Goal: Feedback & Contribution: Contribute content

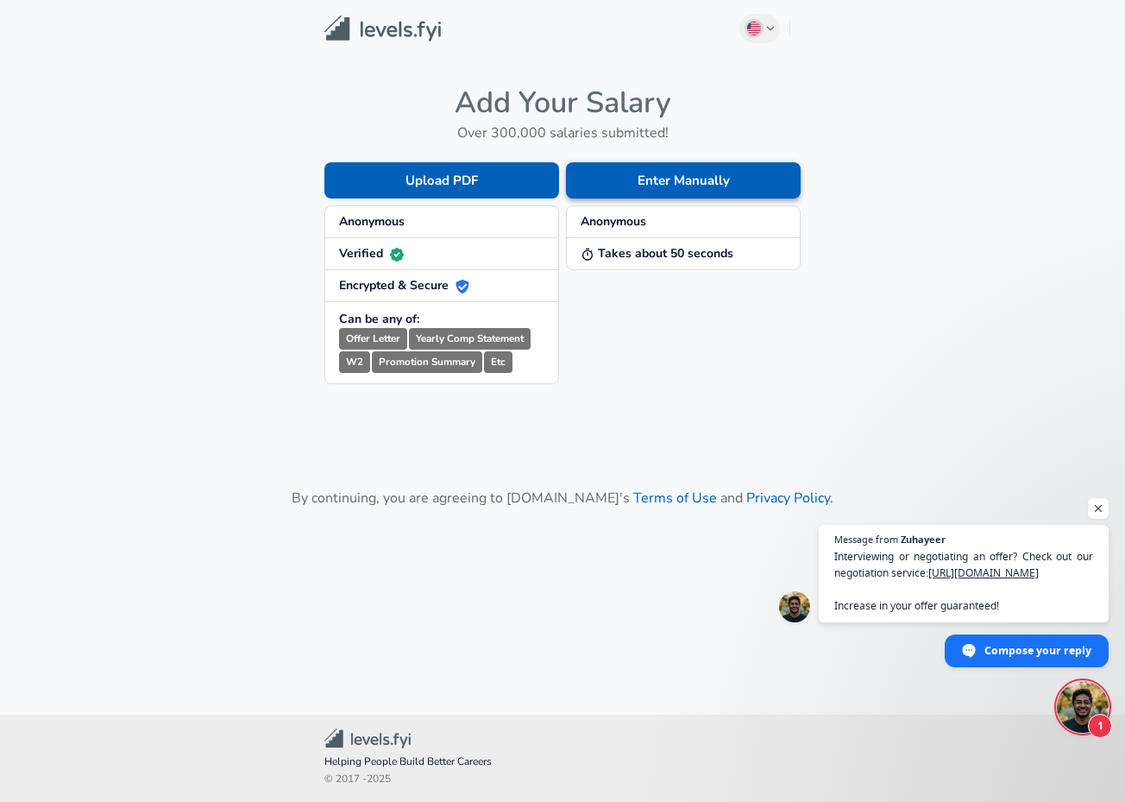
click at [634, 179] on button "Enter Manually" at bounding box center [683, 180] width 235 height 36
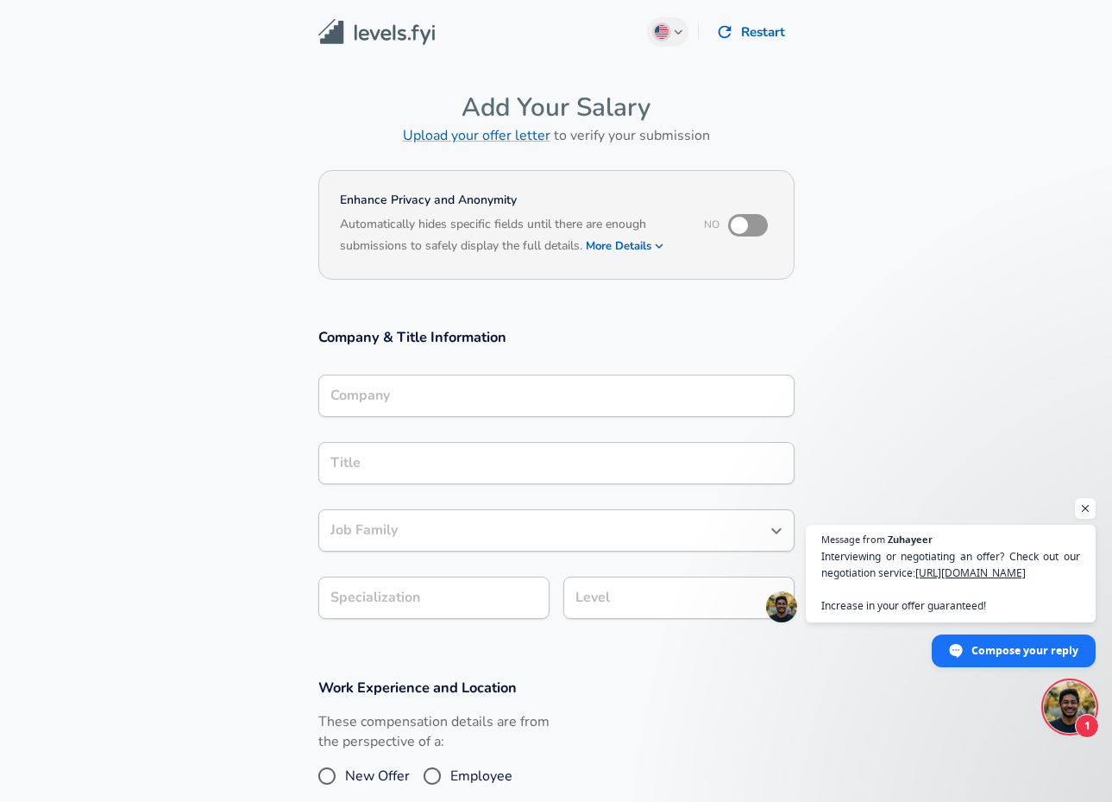
click at [463, 408] on div "Company" at bounding box center [556, 396] width 476 height 42
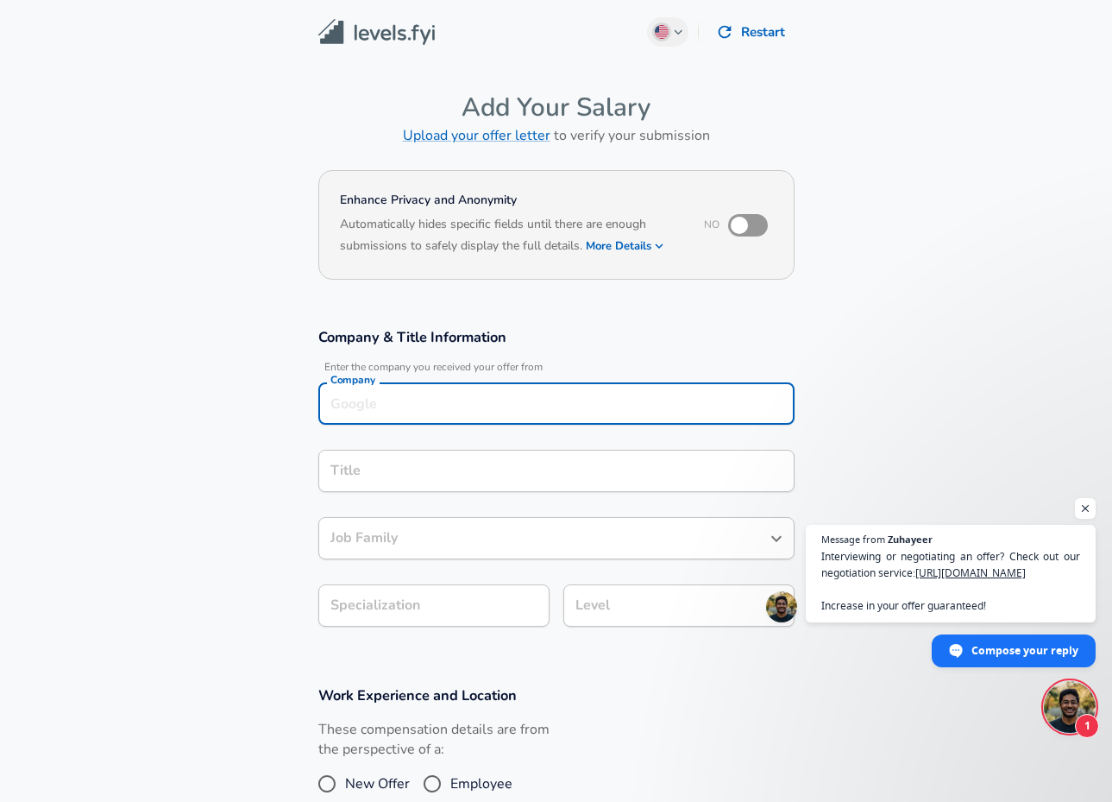
scroll to position [17, 0]
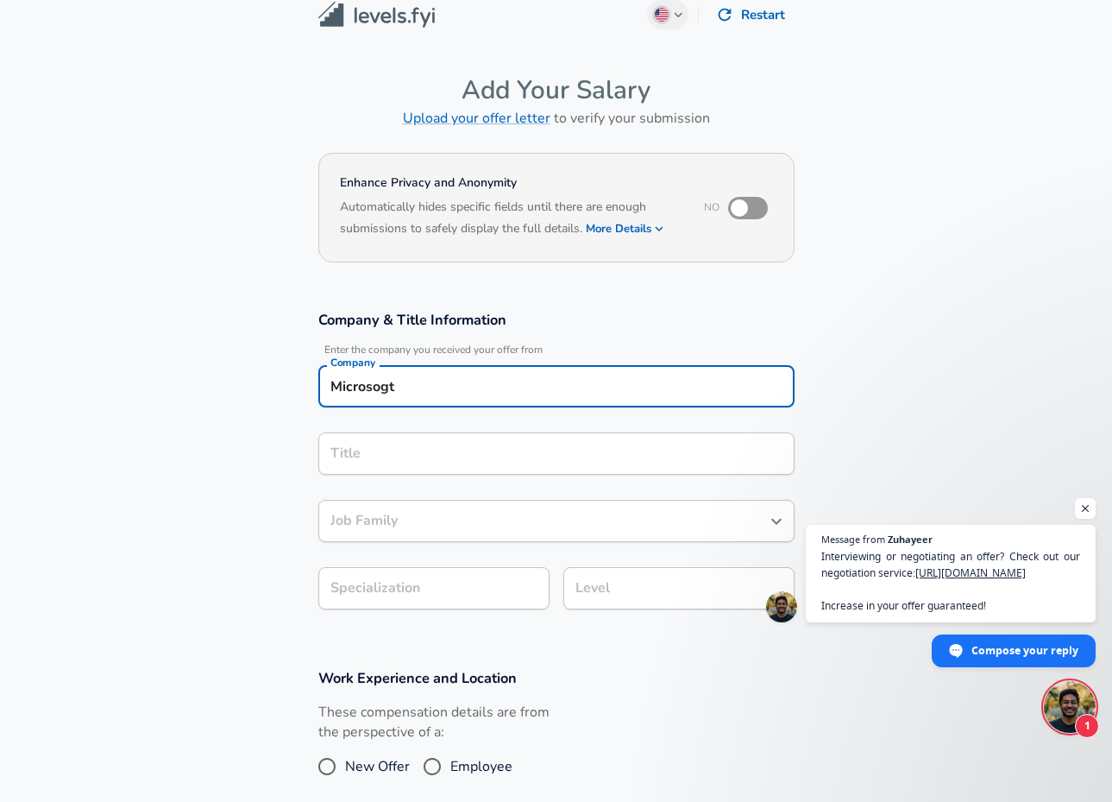
type input "Microsogt"
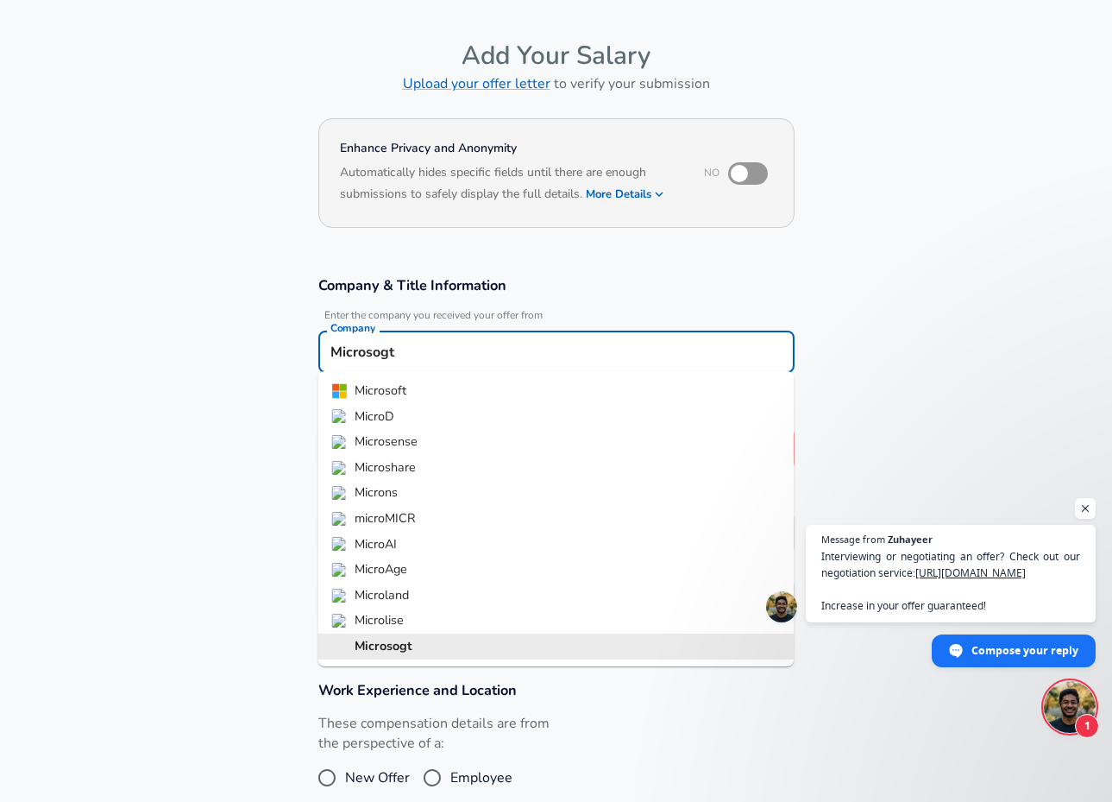
click at [438, 359] on input "Microsogt" at bounding box center [556, 351] width 461 height 27
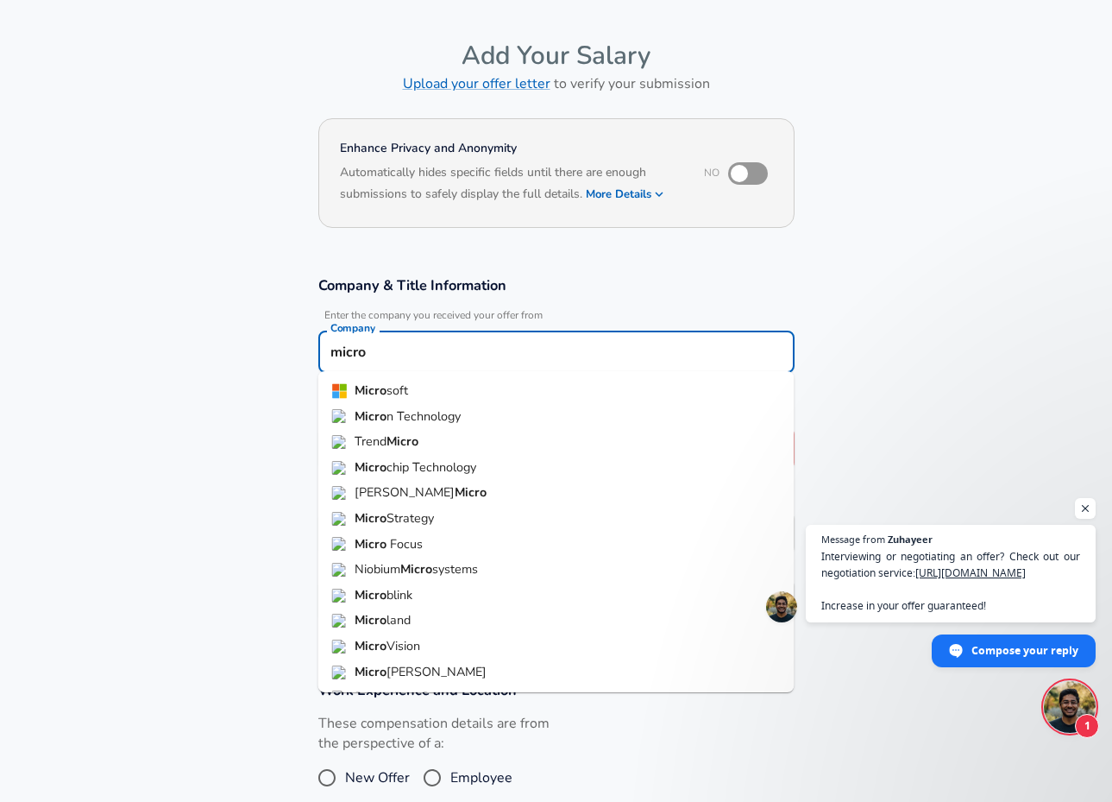
click at [400, 380] on li "Micro soft" at bounding box center [556, 391] width 476 height 26
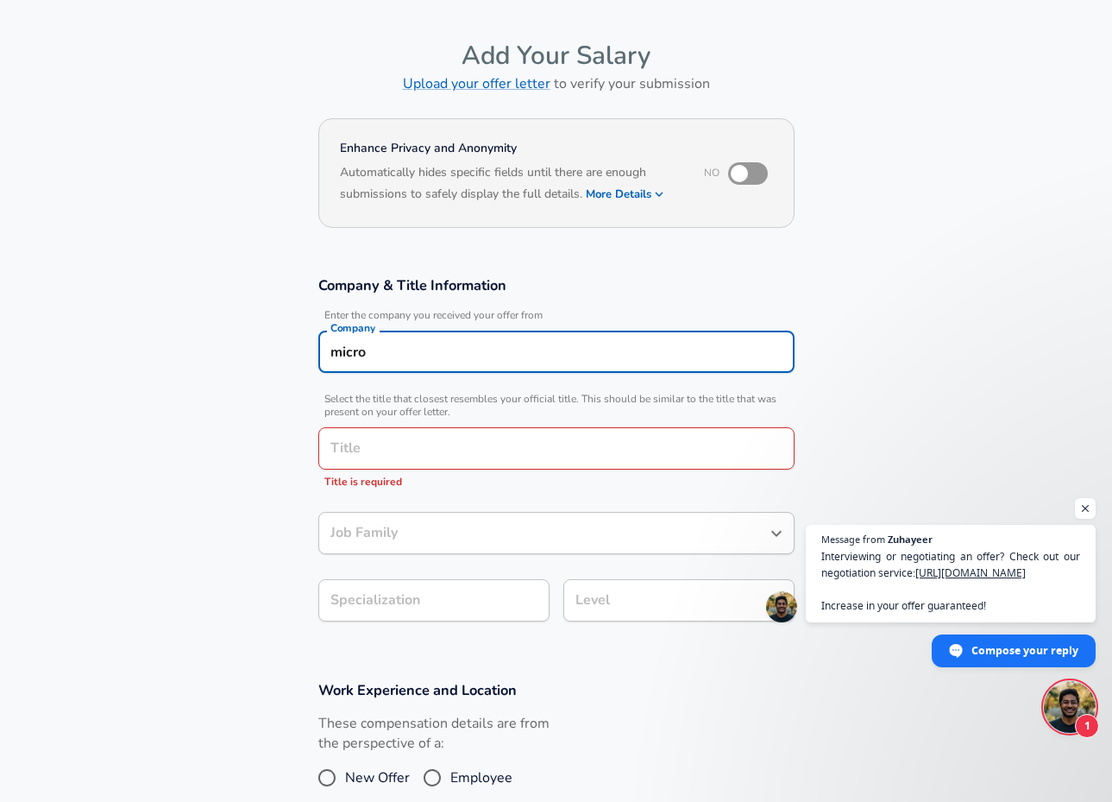
type input "Microsoft"
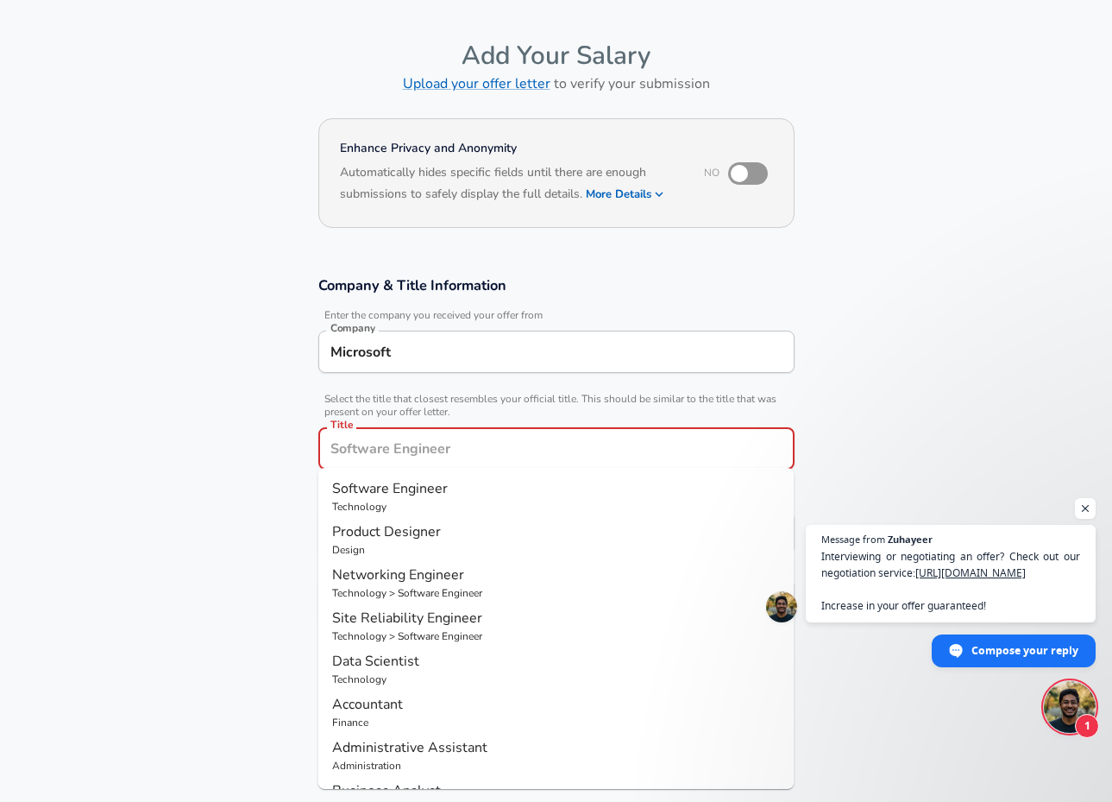
click at [381, 444] on input "Title" at bounding box center [556, 448] width 461 height 27
click at [373, 489] on span "Software Engineer" at bounding box center [390, 488] width 116 height 19
type input "Software Engineer"
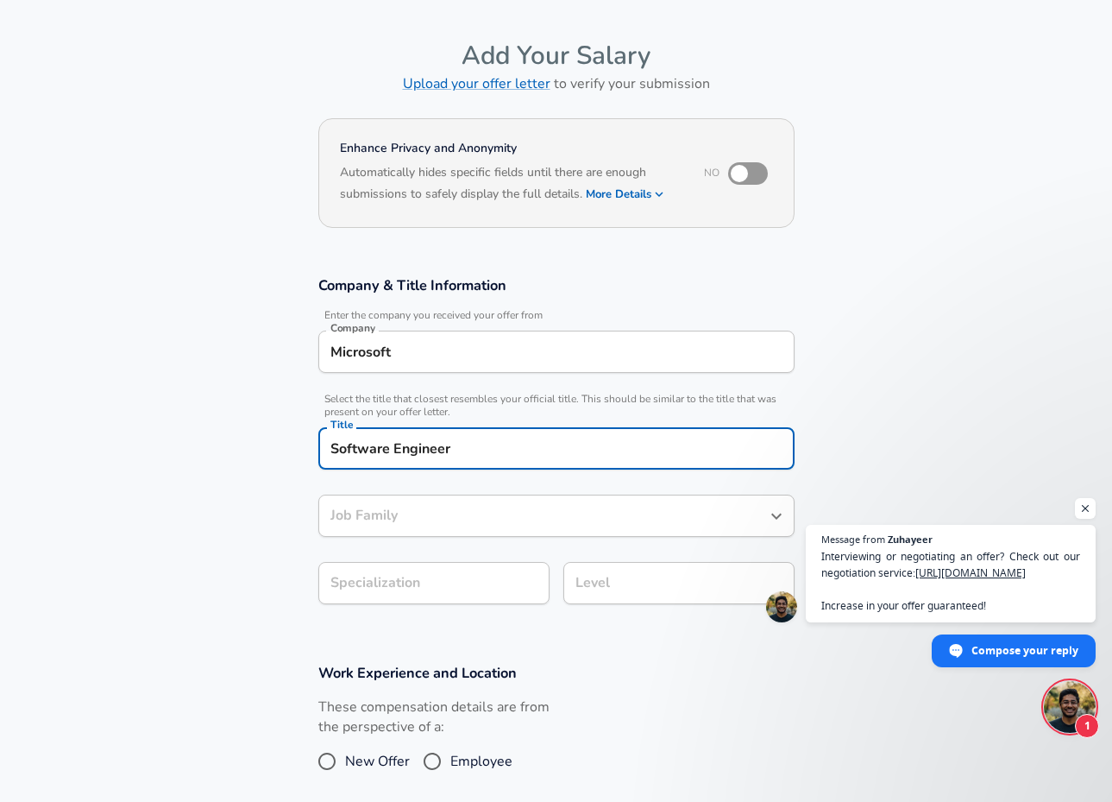
type input "Software Engineer"
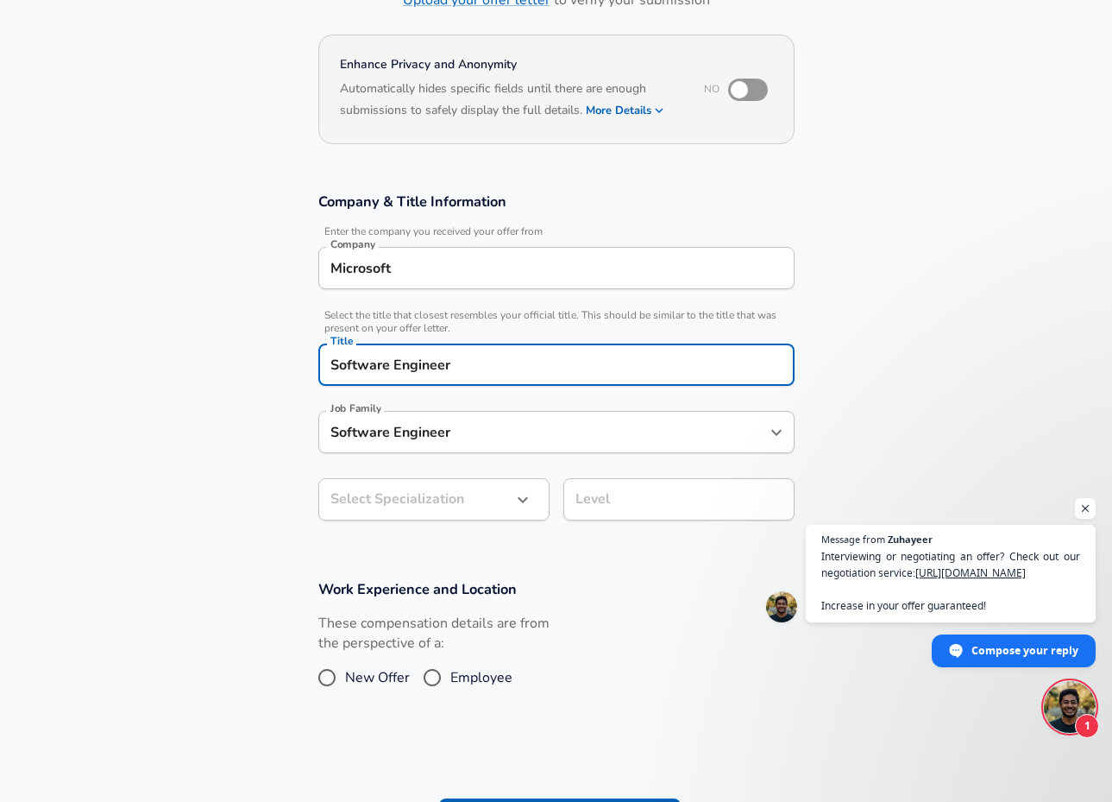
scroll to position [136, 0]
click at [425, 505] on body "English ([GEOGRAPHIC_DATA]) Change Restart Add Your Salary Upload your offer le…" at bounding box center [556, 265] width 1112 height 802
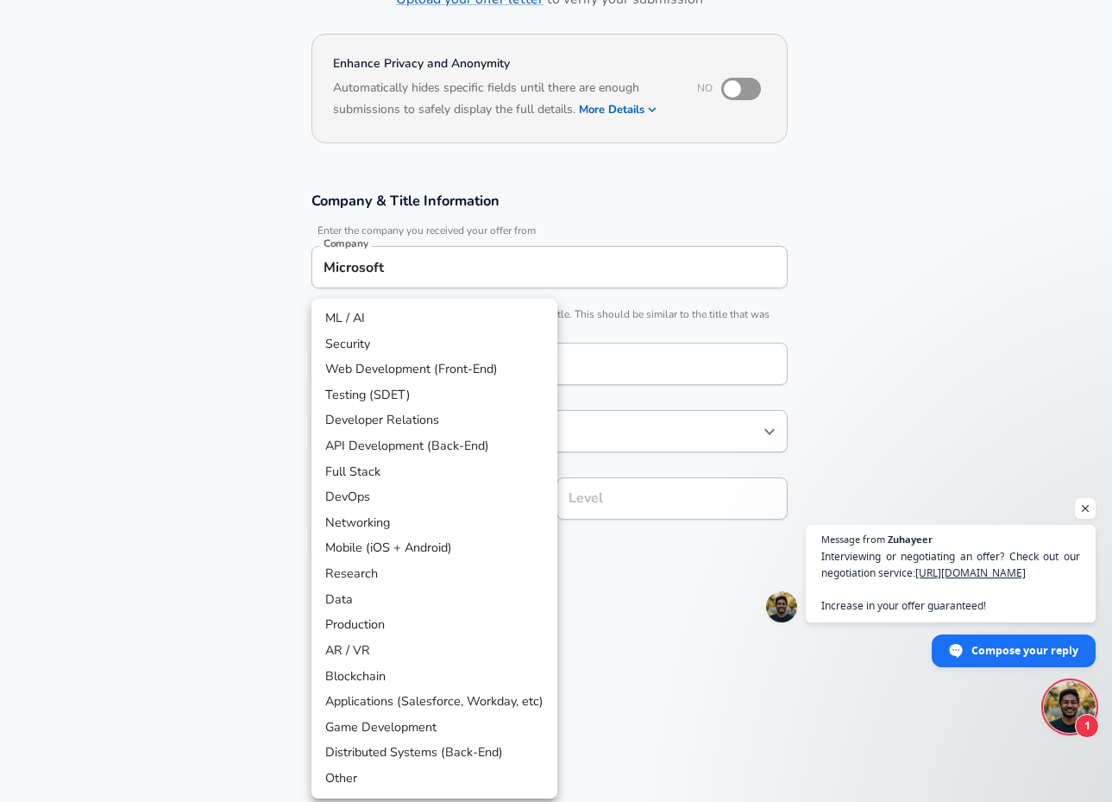
scroll to position [188, 0]
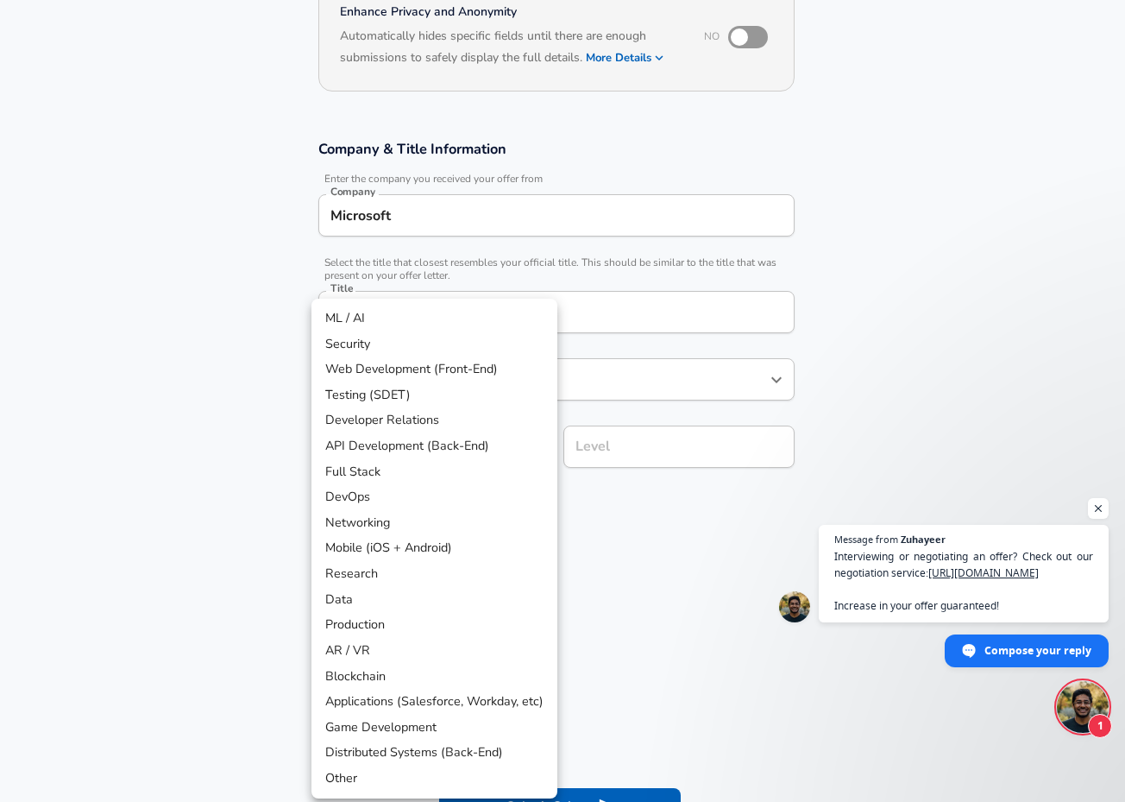
click at [399, 476] on li "Full Stack" at bounding box center [435, 472] width 246 height 26
type input "Full Stack"
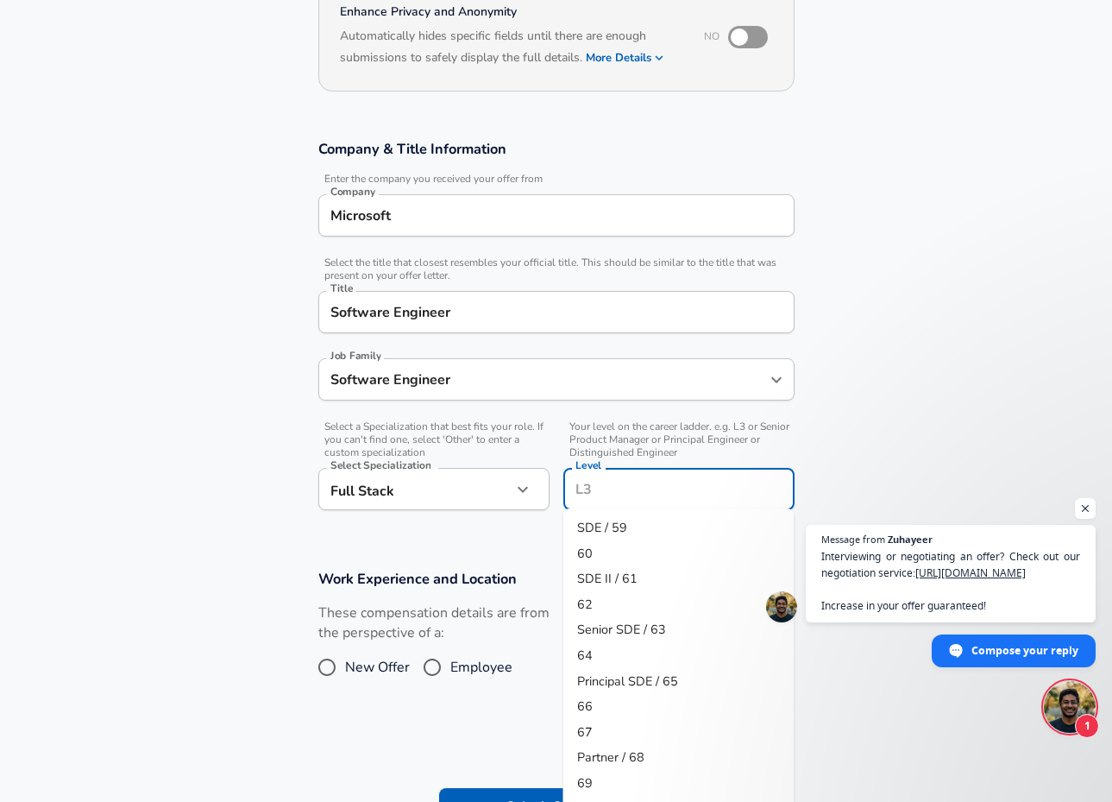
click at [621, 476] on input "Level" at bounding box center [679, 489] width 216 height 27
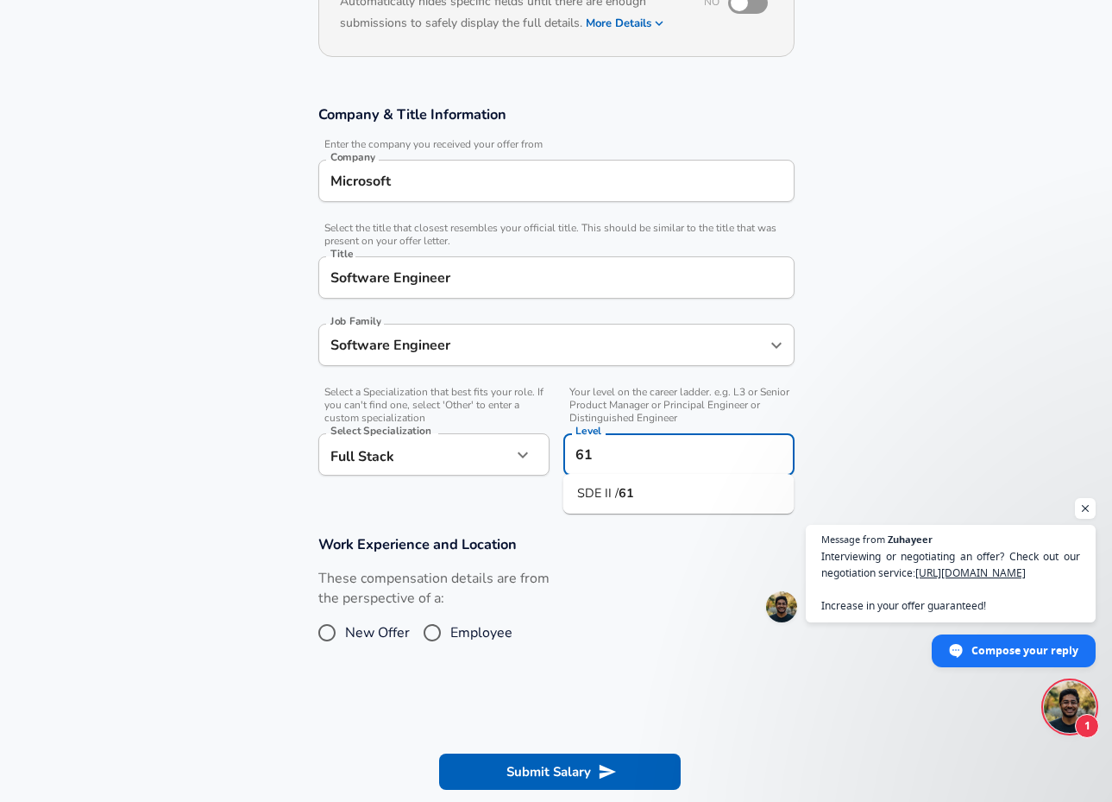
click at [704, 498] on li "SDE II / 61" at bounding box center [679, 494] width 231 height 26
type input "SDE II / 61"
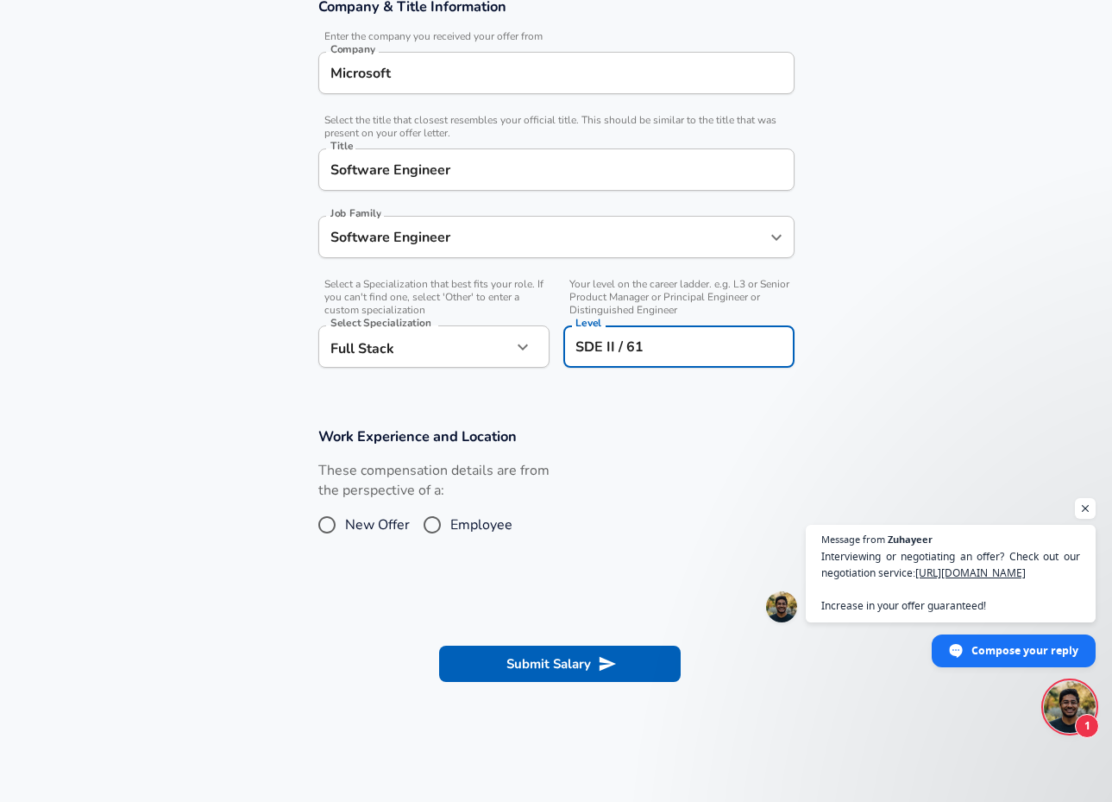
scroll to position [358, 0]
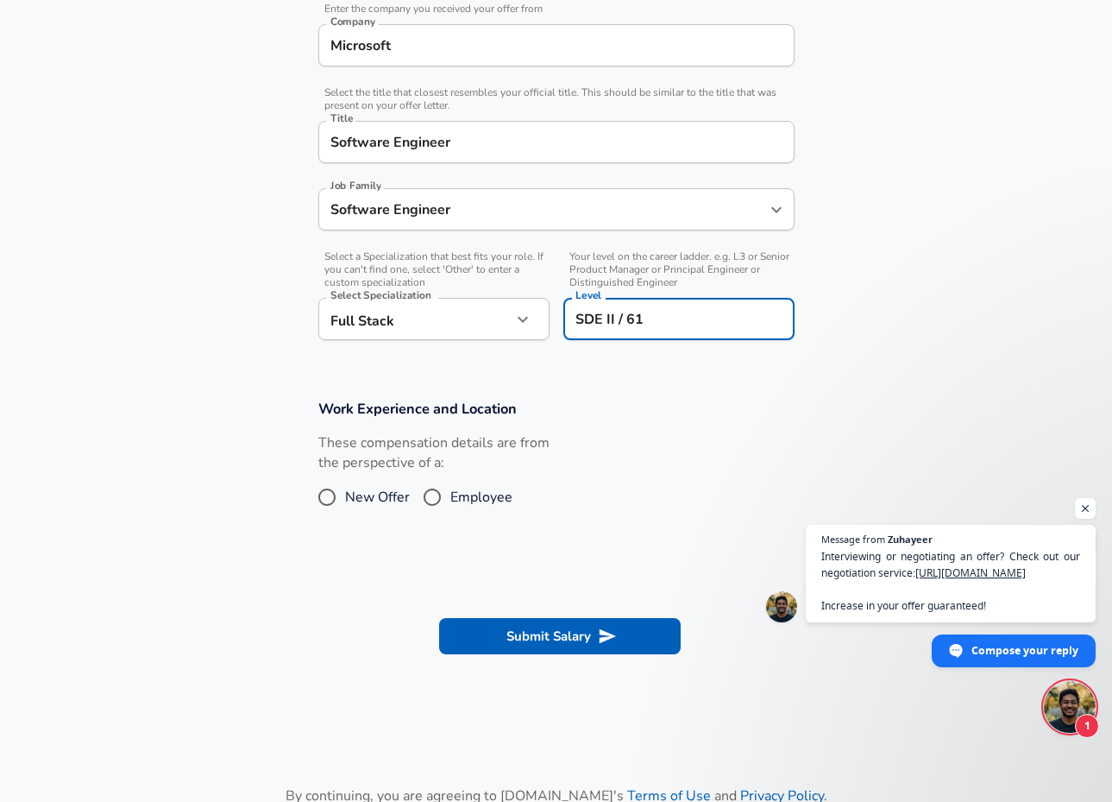
click at [484, 488] on span "Employee" at bounding box center [481, 497] width 62 height 21
click at [450, 488] on input "Employee" at bounding box center [432, 497] width 36 height 28
radio input "true"
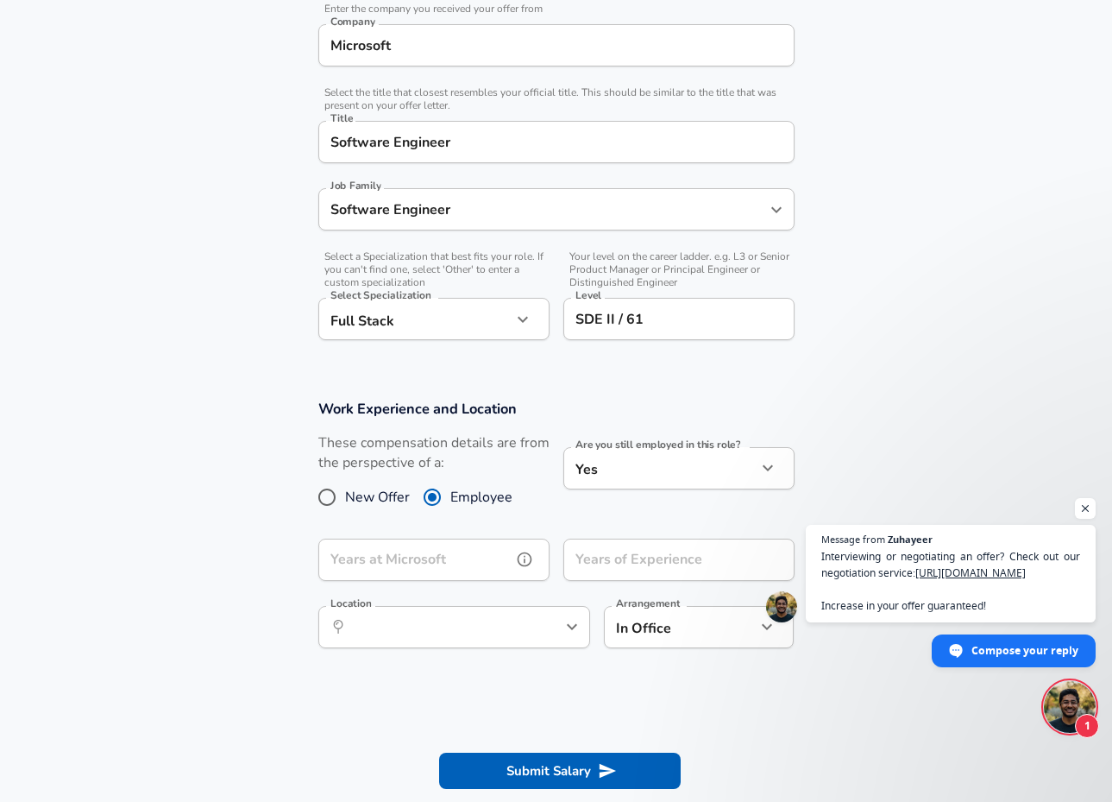
click at [499, 555] on input "Years at Microsoft" at bounding box center [414, 560] width 193 height 42
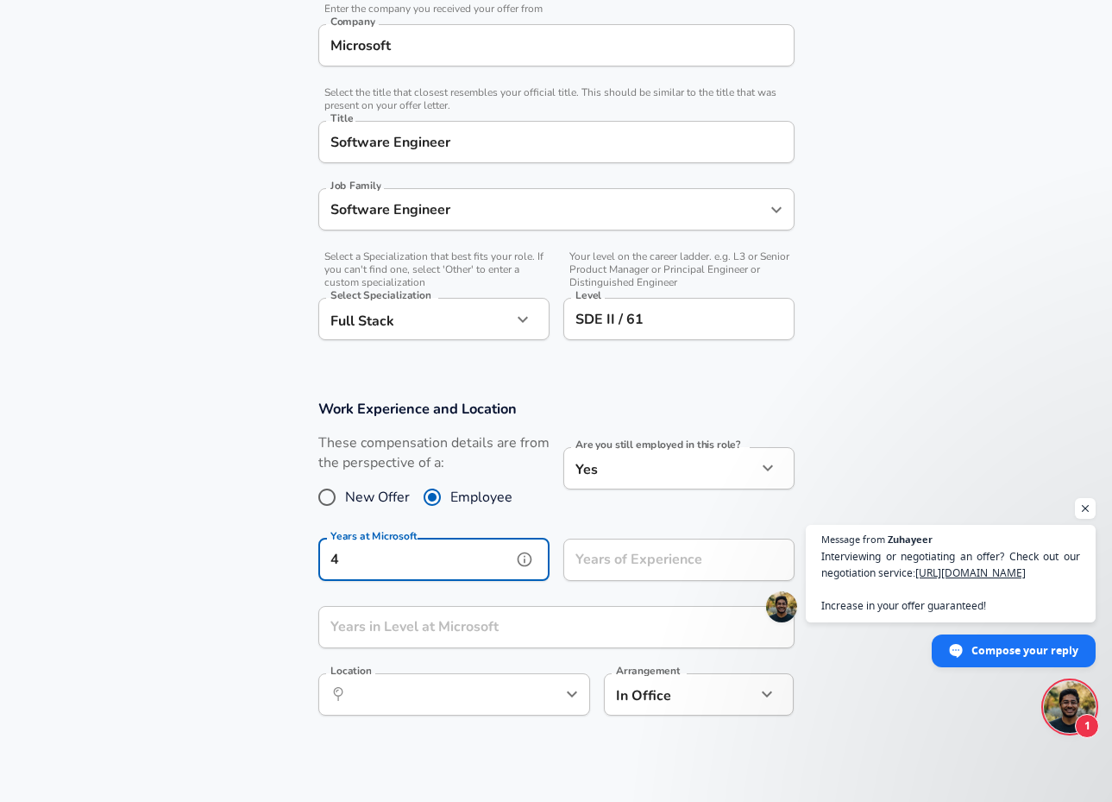
type input "4"
click at [607, 566] on input "Years of Experience" at bounding box center [660, 560] width 193 height 42
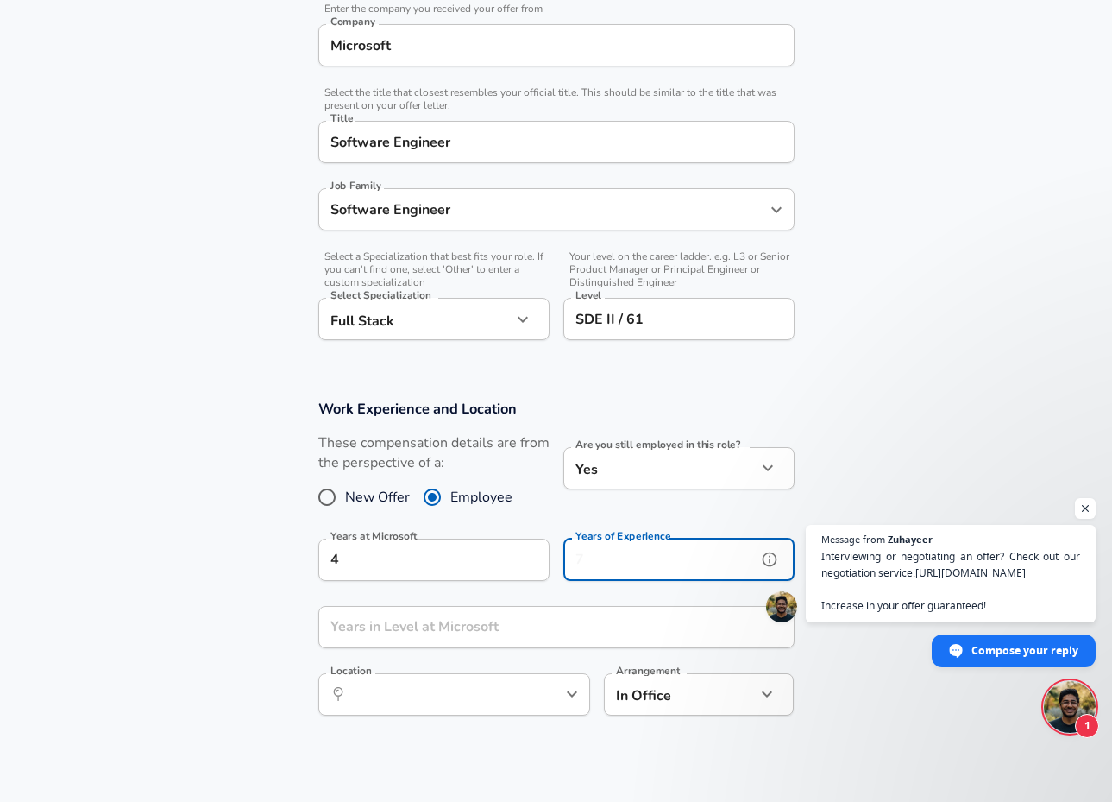
type input "4"
type input "6"
click at [522, 621] on input "Years in Level at Microsoft" at bounding box center [537, 627] width 438 height 42
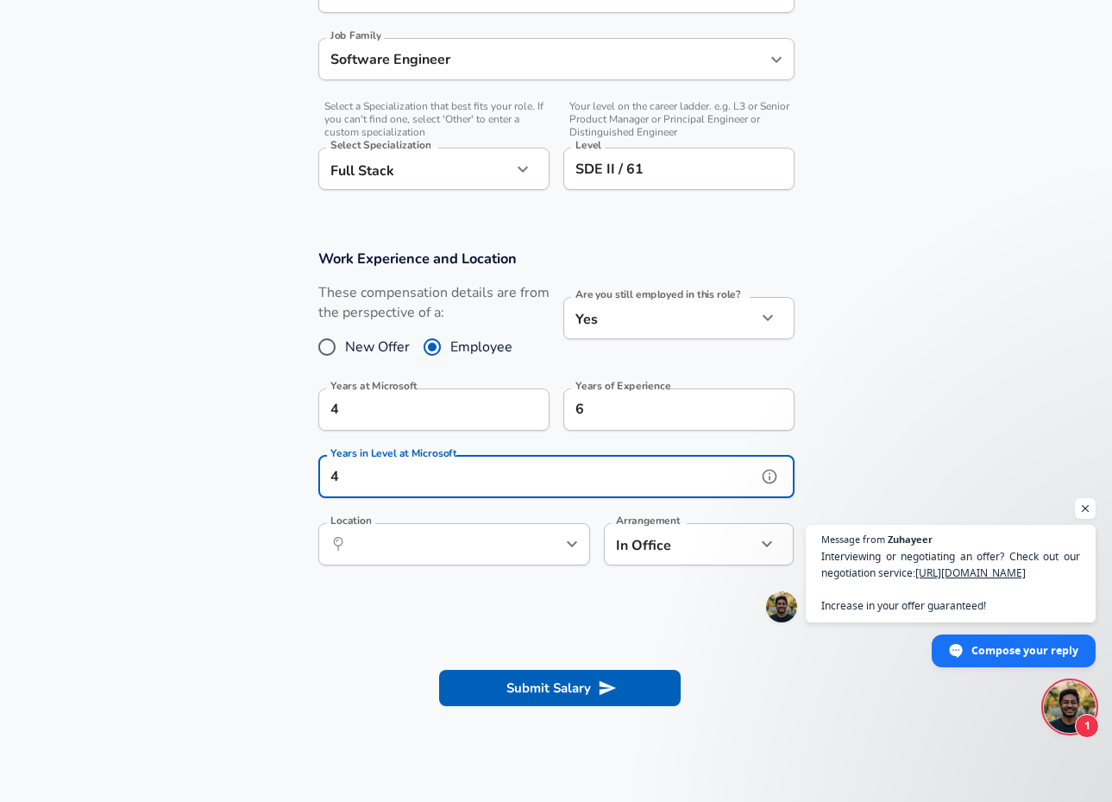
scroll to position [516, 0]
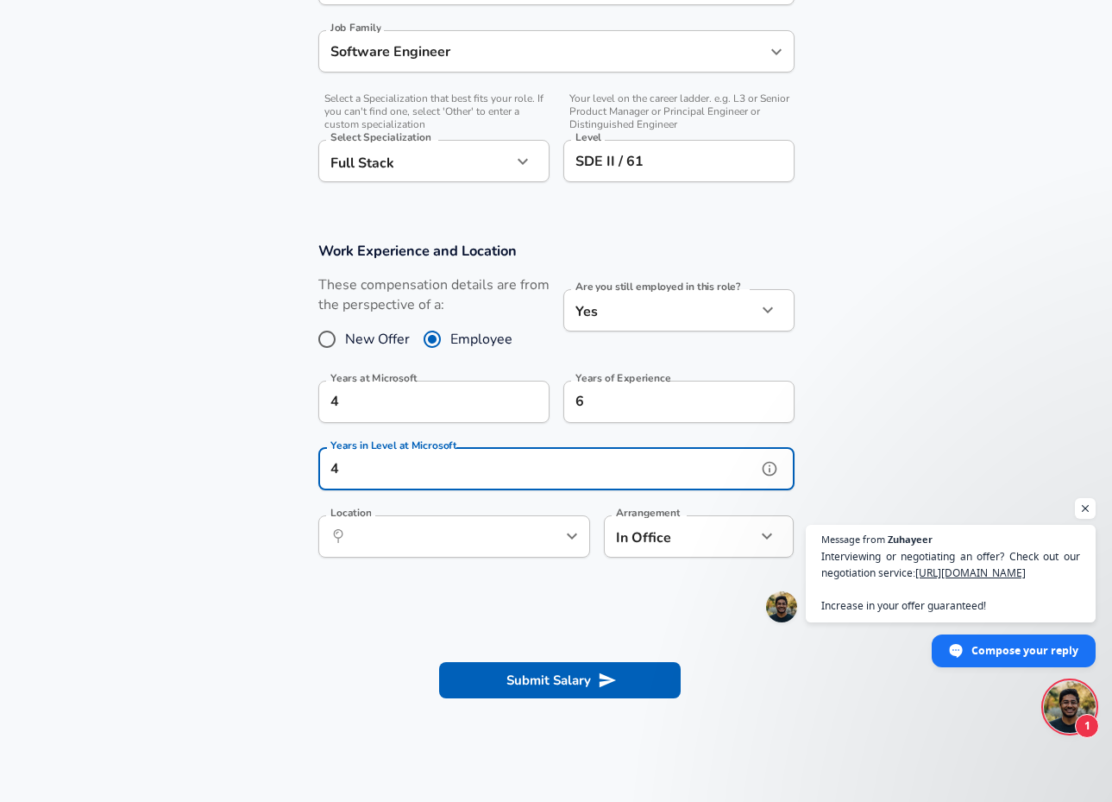
type input "4"
click at [511, 541] on input "Location" at bounding box center [435, 536] width 177 height 27
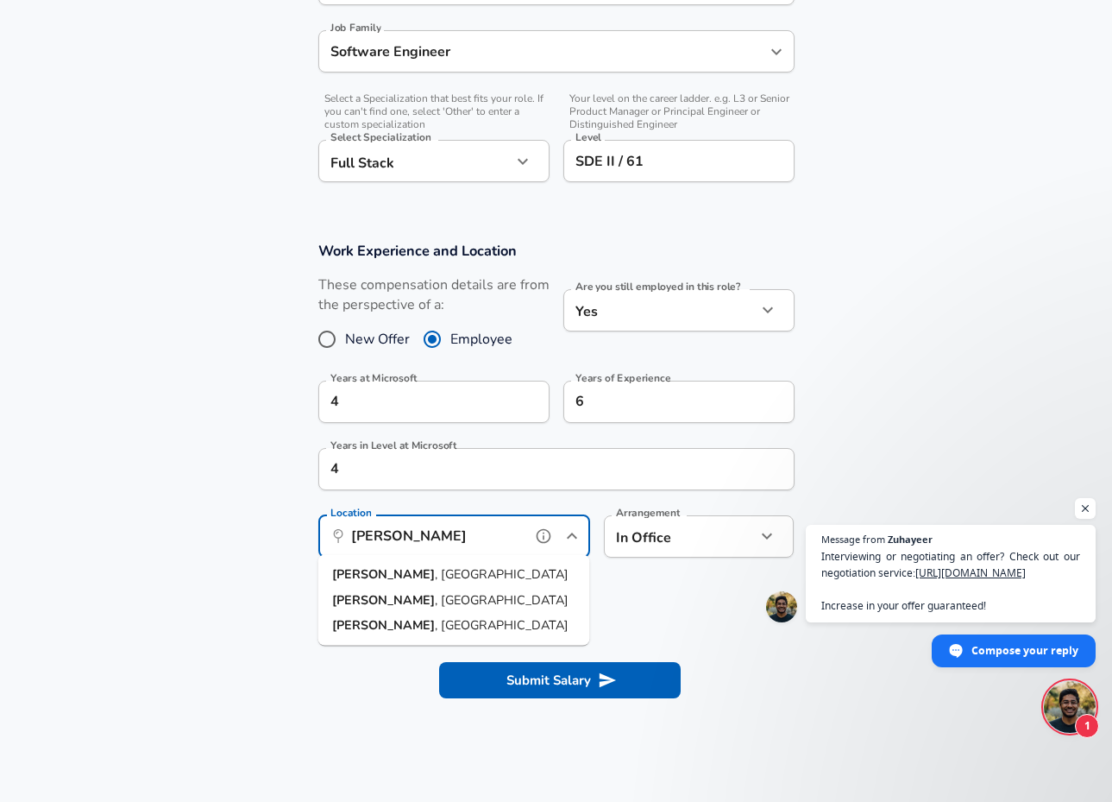
click at [475, 573] on li "Redmond , [GEOGRAPHIC_DATA]" at bounding box center [454, 575] width 272 height 26
type input "Redmond, [GEOGRAPHIC_DATA]"
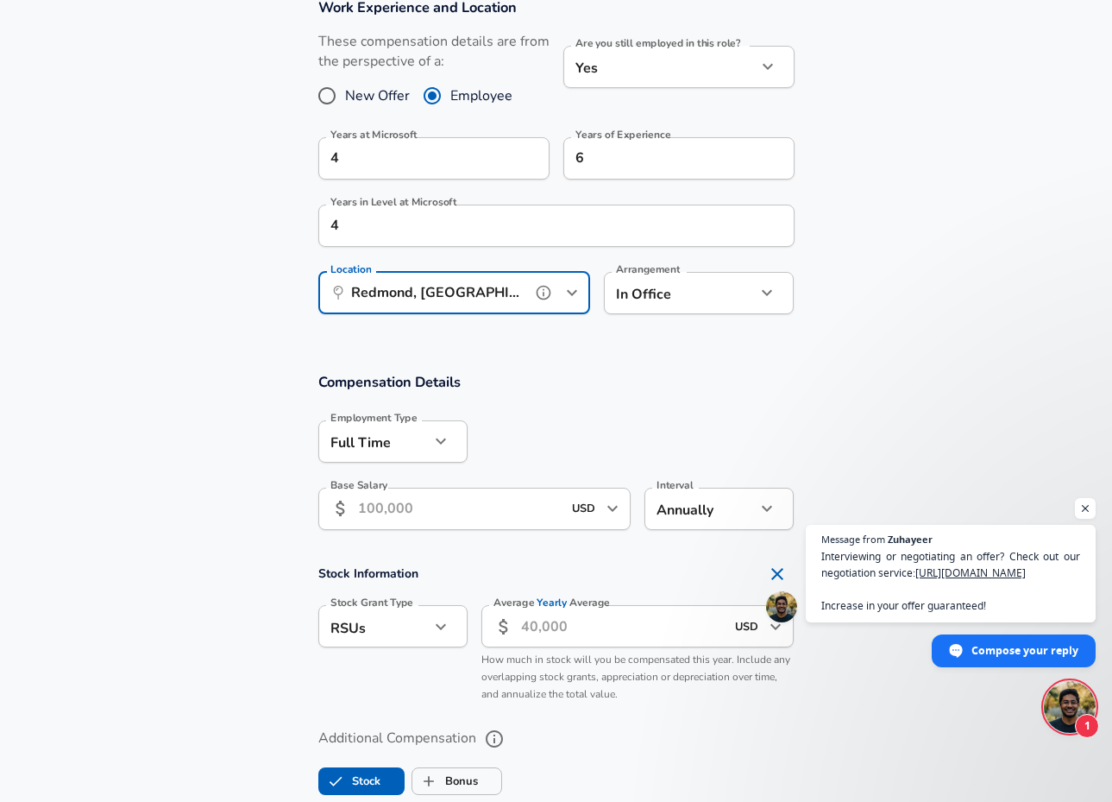
scroll to position [881, 0]
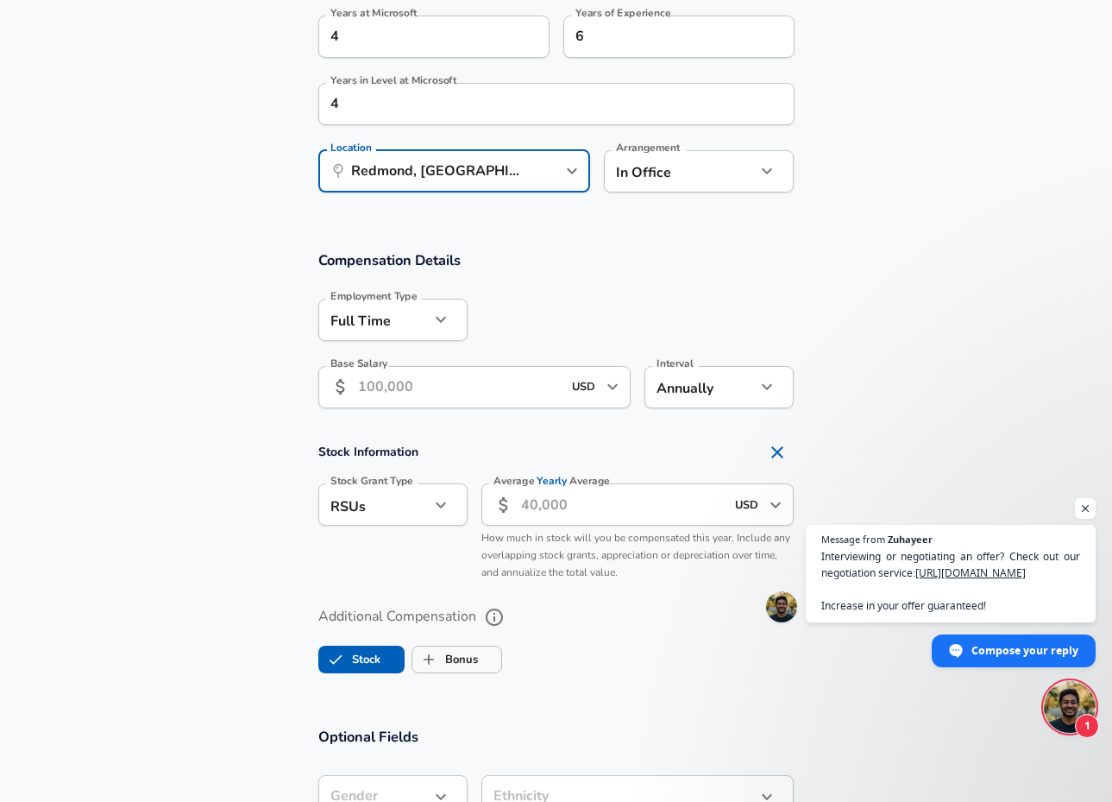
click at [526, 391] on input "Base Salary" at bounding box center [460, 387] width 205 height 42
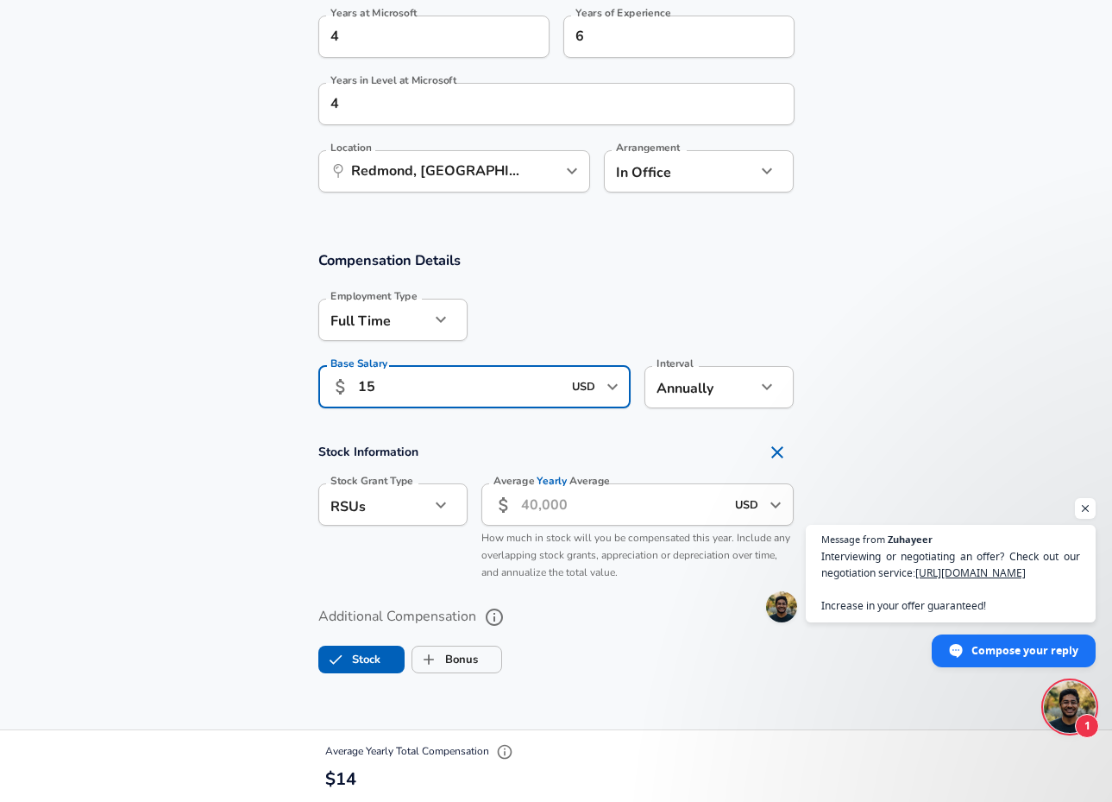
type input "1"
type input "154,000"
click at [573, 443] on h4 "Stock Information" at bounding box center [556, 452] width 476 height 35
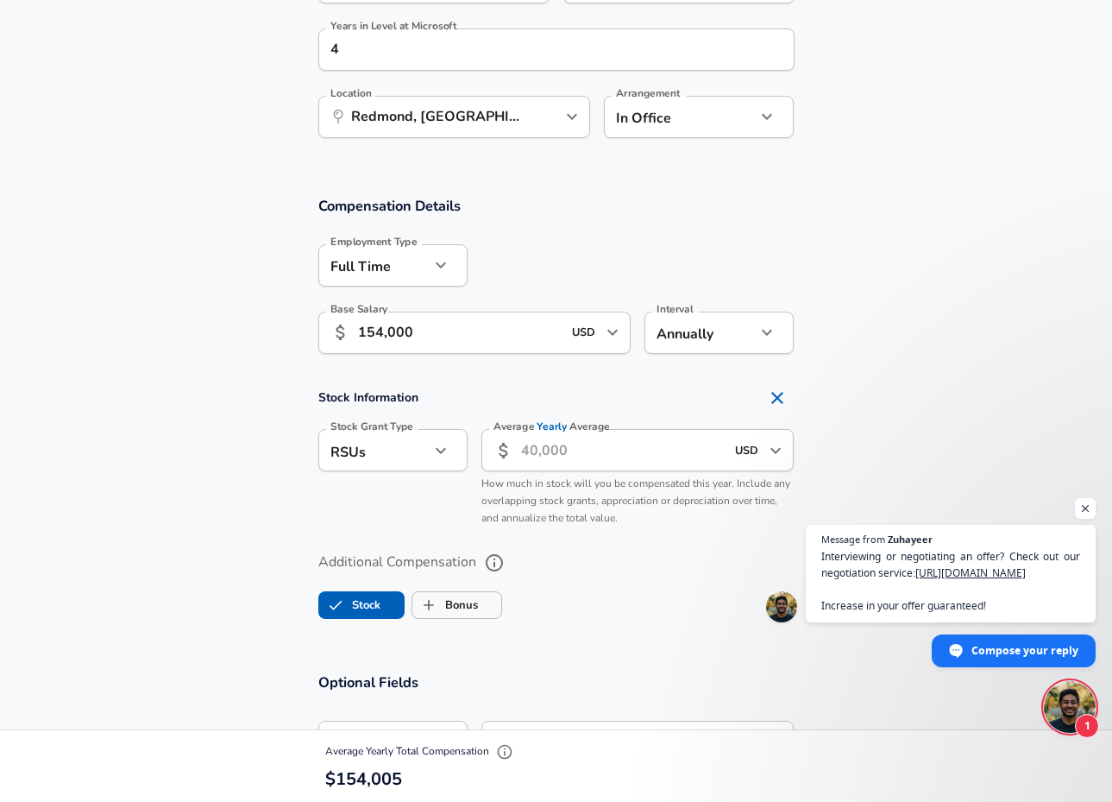
scroll to position [942, 0]
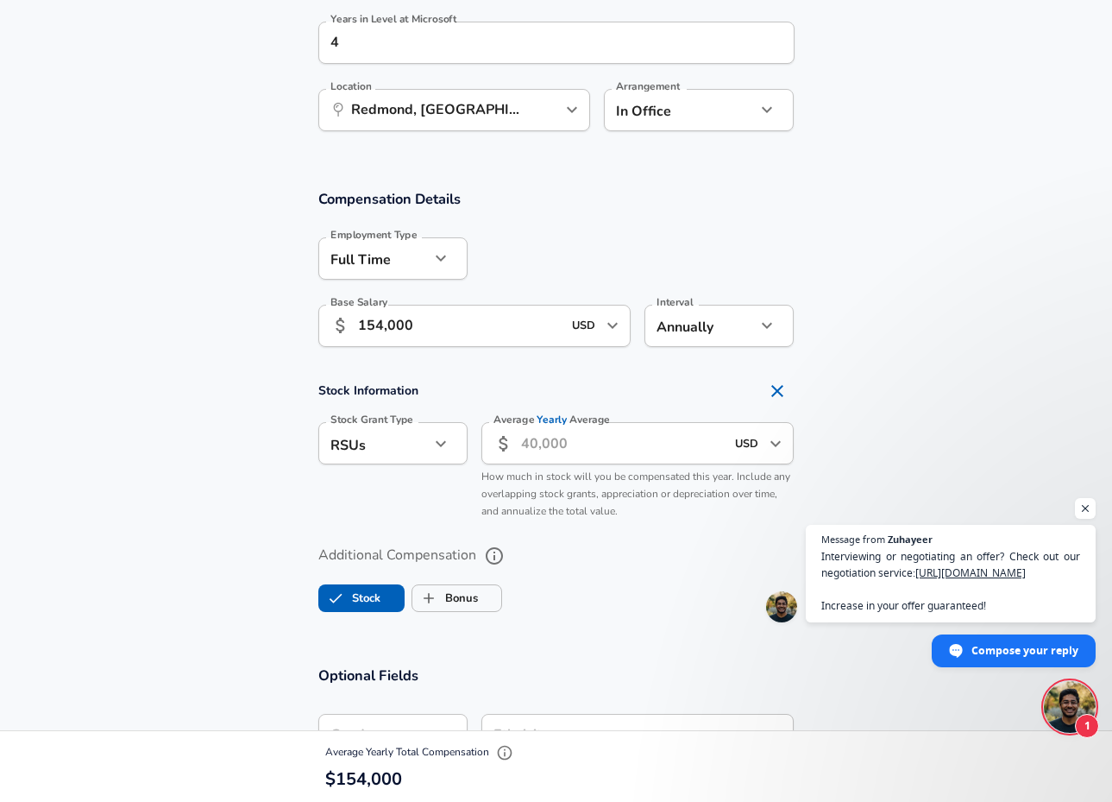
click at [633, 444] on input "Average Yearly Average" at bounding box center [623, 443] width 205 height 42
type input "1"
type input "20,000"
click at [678, 577] on ul "Stock Bonus" at bounding box center [556, 594] width 476 height 35
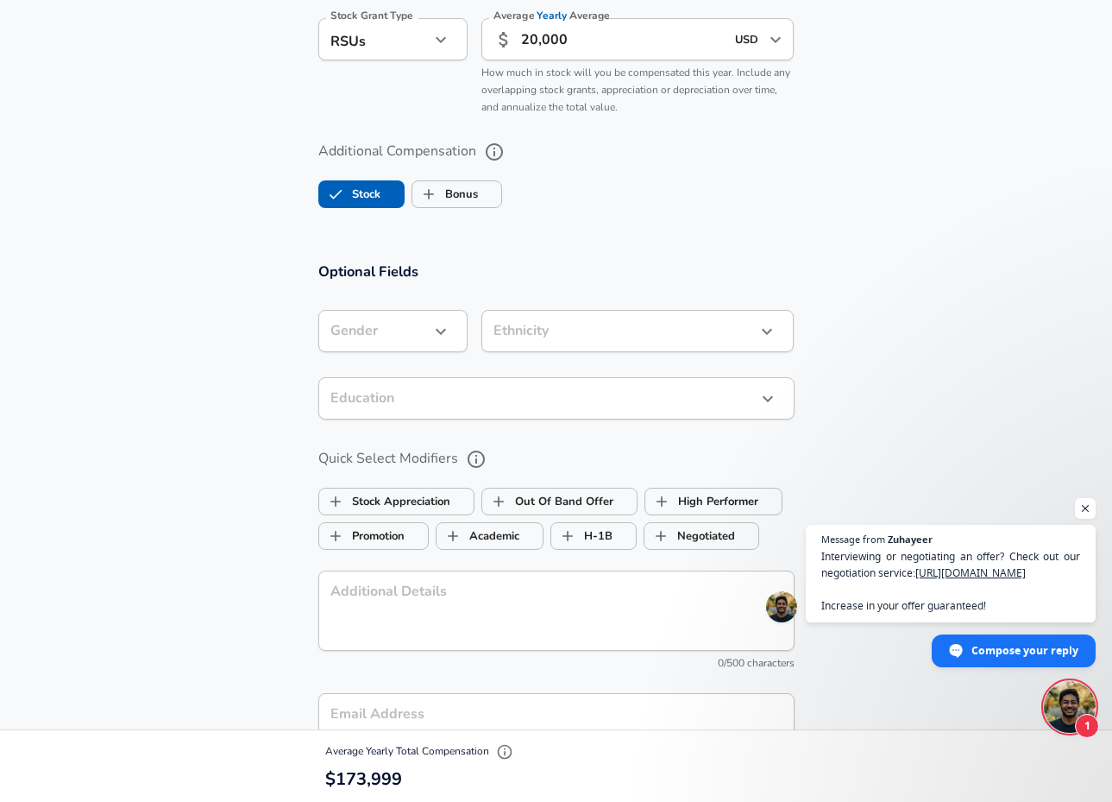
scroll to position [1430, 0]
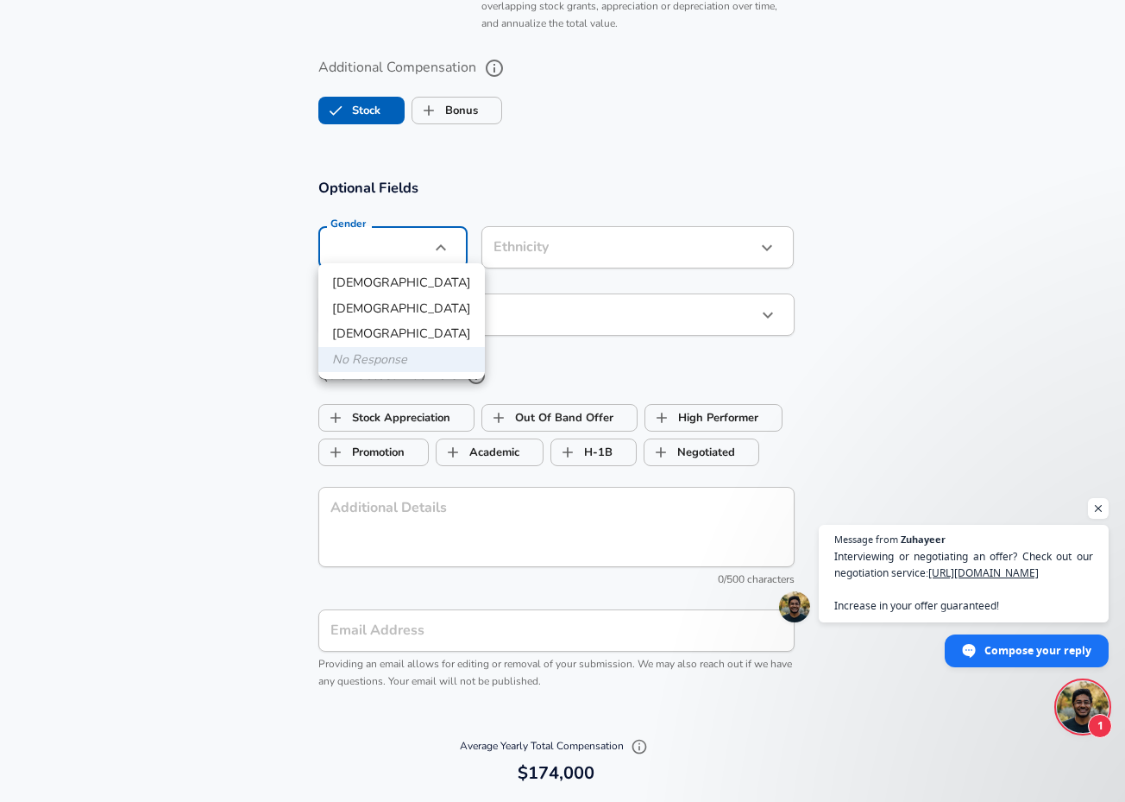
click at [401, 293] on li "[DEMOGRAPHIC_DATA]" at bounding box center [401, 283] width 167 height 26
type input "[DEMOGRAPHIC_DATA]"
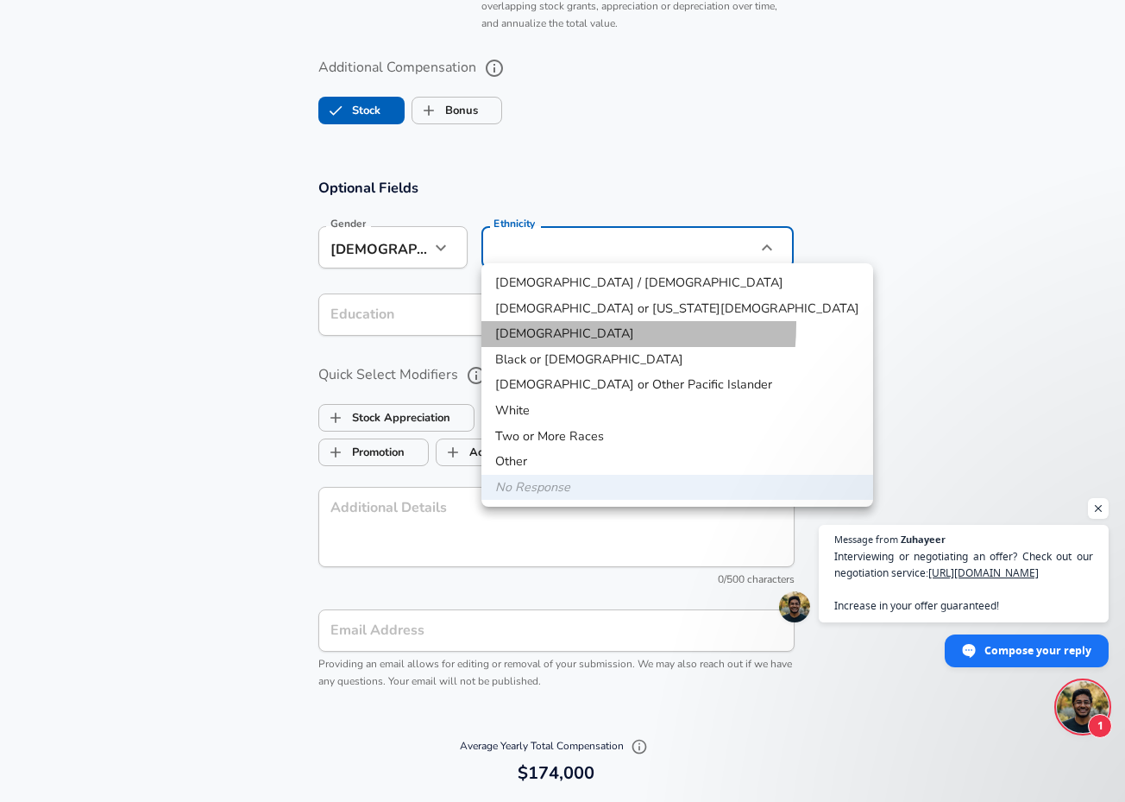
click at [539, 322] on li "[DEMOGRAPHIC_DATA]" at bounding box center [678, 334] width 392 height 26
type input "[DEMOGRAPHIC_DATA]"
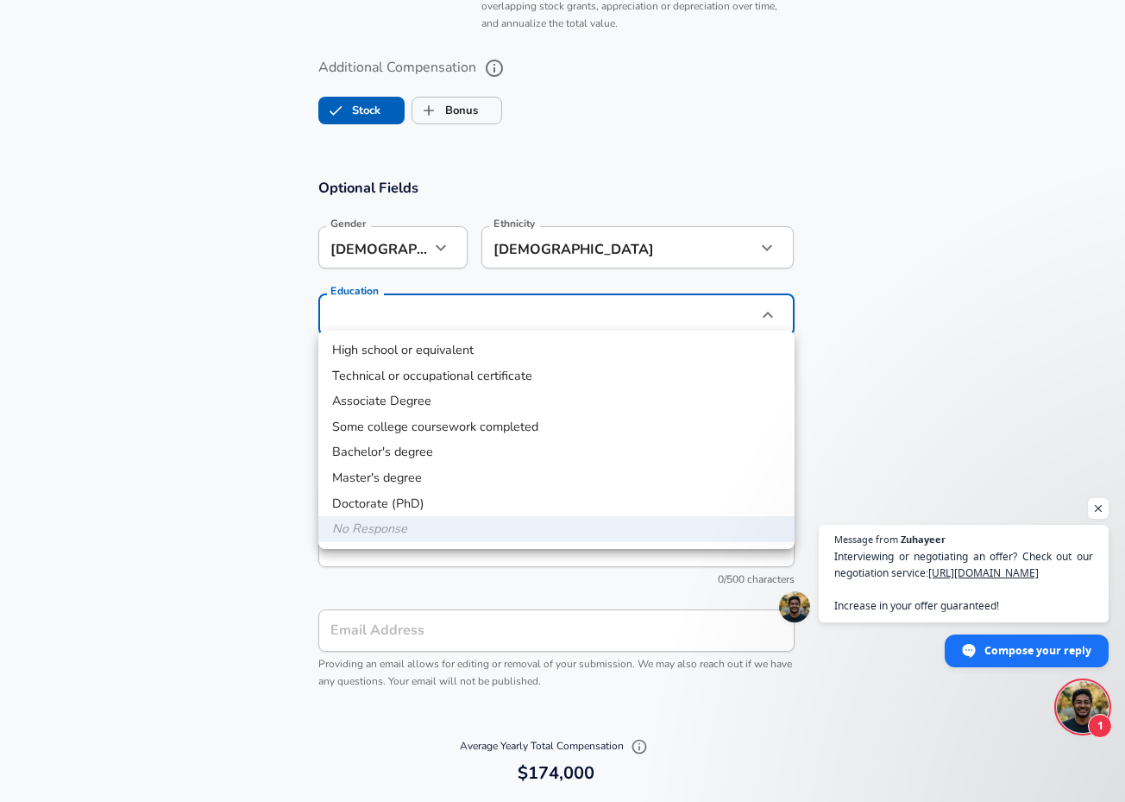
click at [454, 472] on li "Master's degree" at bounding box center [556, 478] width 476 height 26
type input "Masters degree"
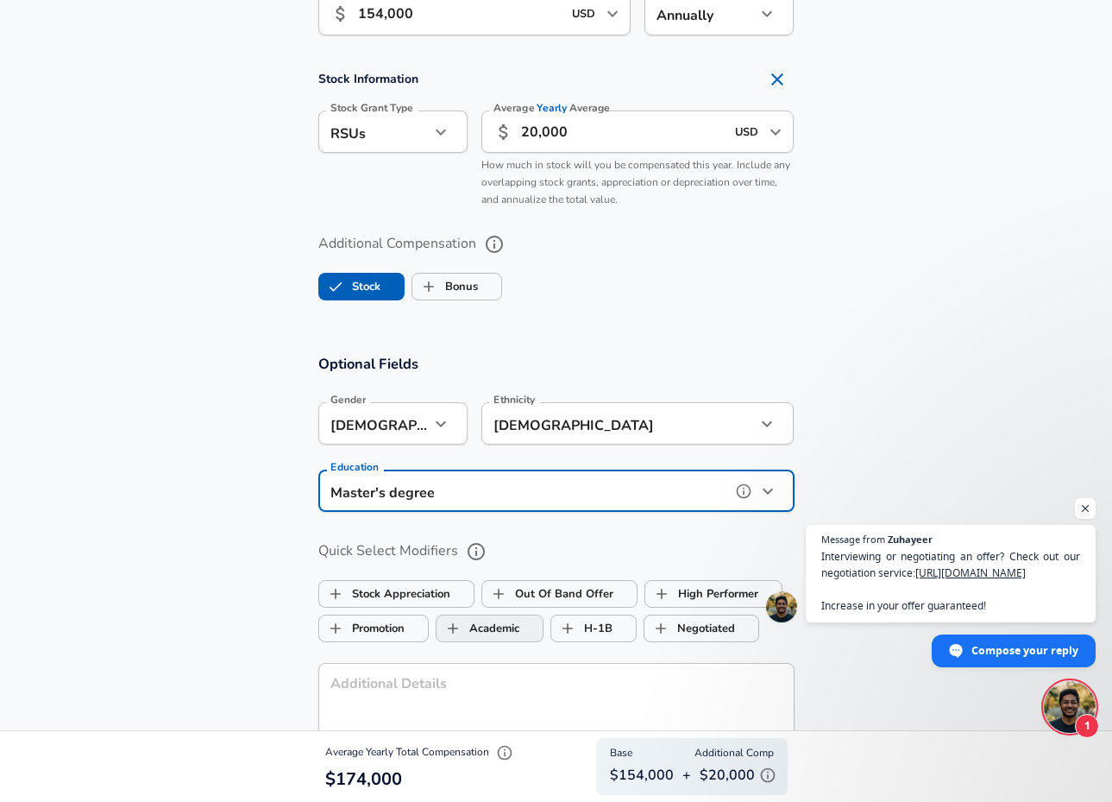
scroll to position [1179, 0]
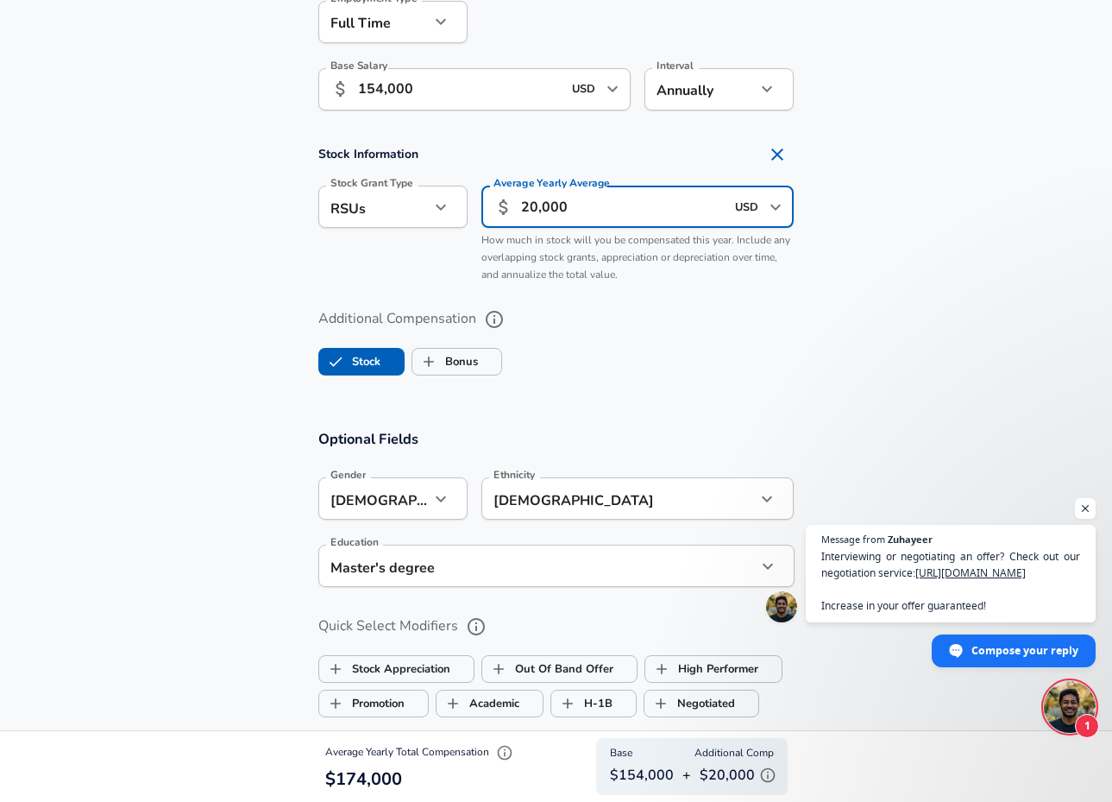
drag, startPoint x: 539, startPoint y: 206, endPoint x: 518, endPoint y: 206, distance: 20.7
click at [518, 206] on div "​ 20,000 USD ​ Average Yearly Average" at bounding box center [638, 207] width 313 height 42
type input "15,000"
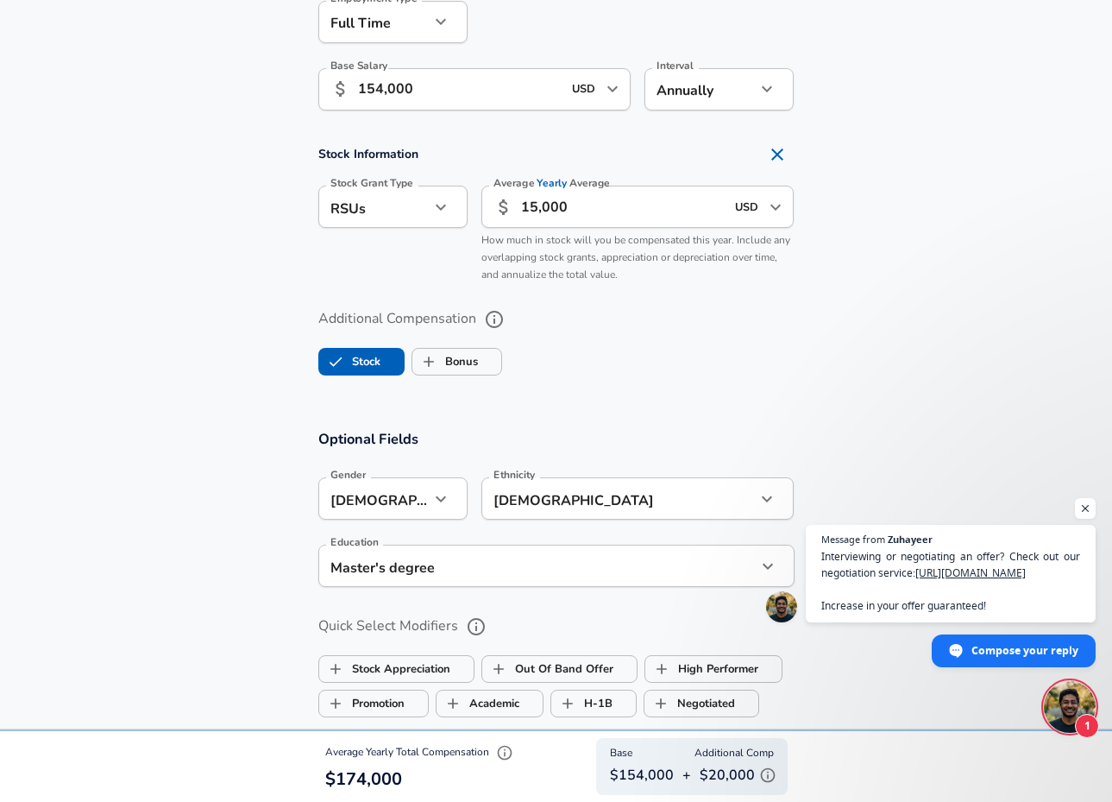
click at [595, 325] on label "Additional Compensation" at bounding box center [556, 319] width 476 height 29
click at [509, 325] on button "Additional Compensation" at bounding box center [494, 319] width 29 height 29
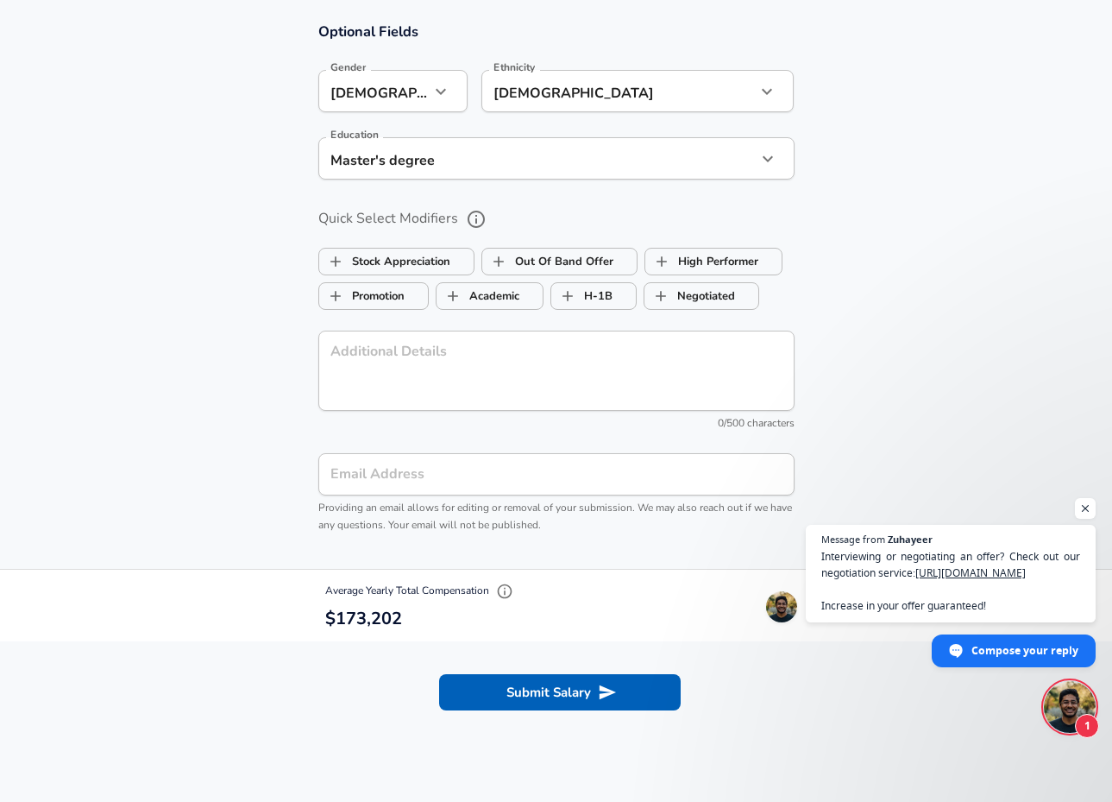
scroll to position [1889, 0]
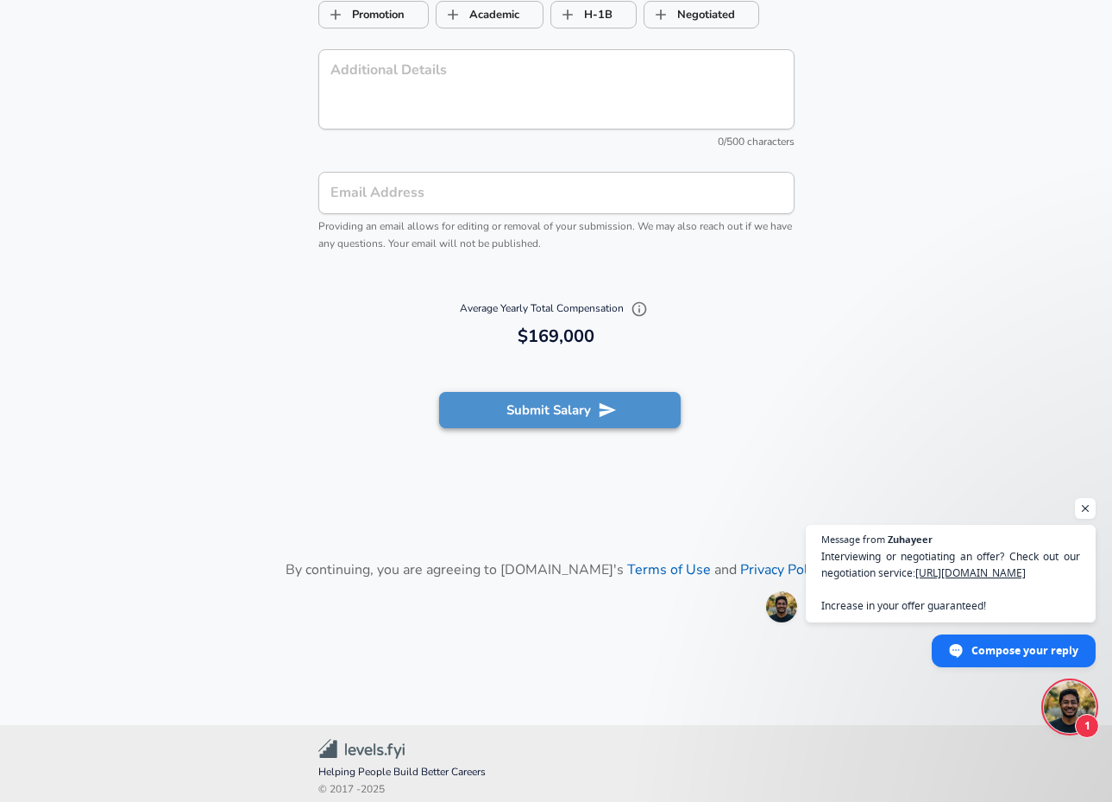
click at [600, 406] on icon "submit" at bounding box center [607, 410] width 16 height 15
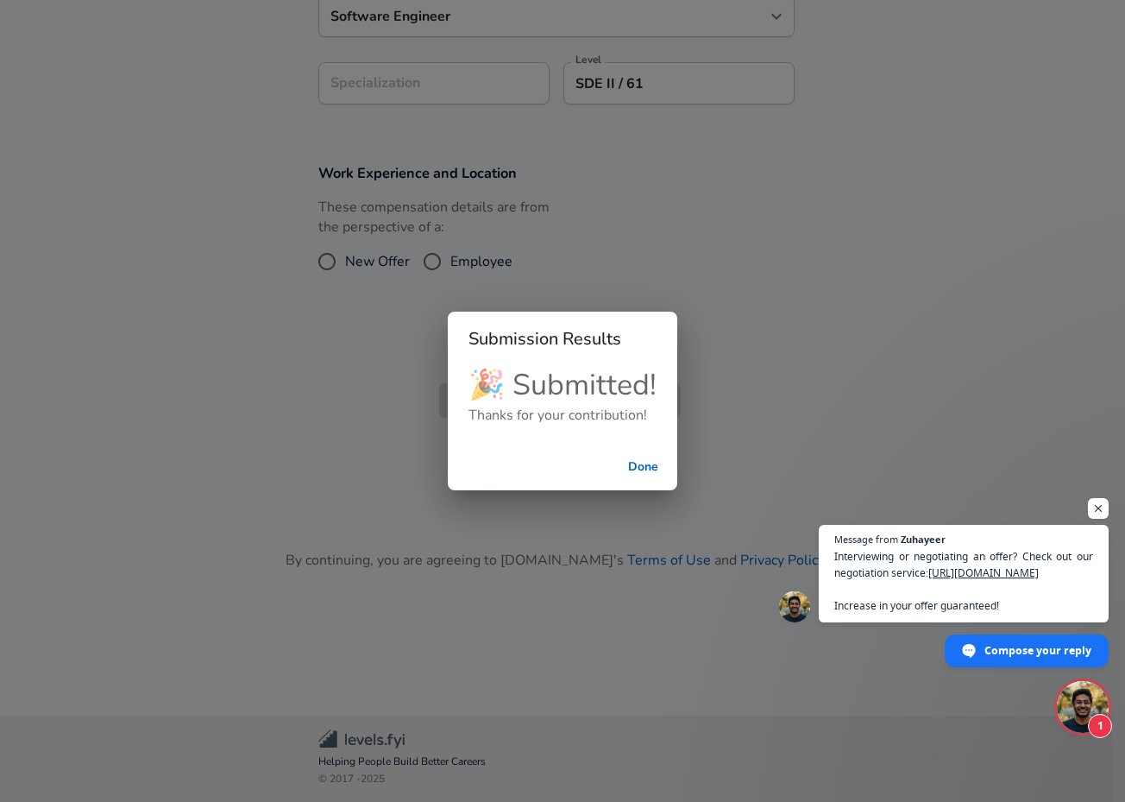
scroll to position [511, 0]
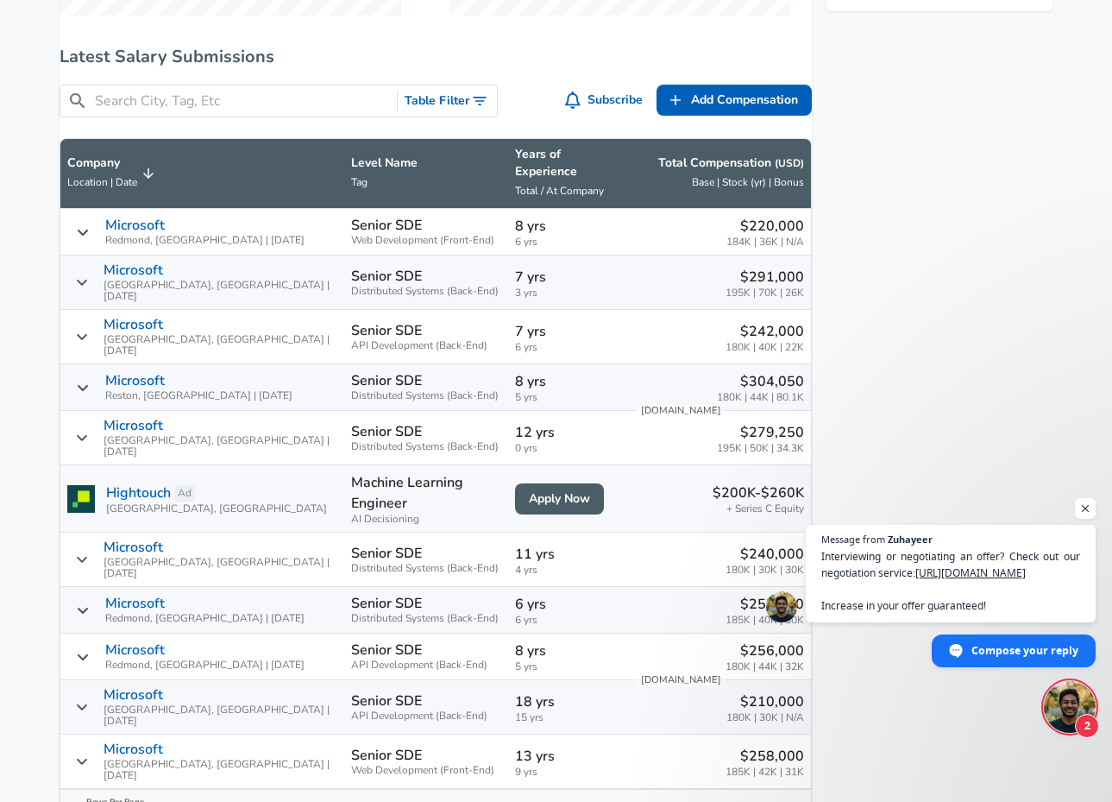
scroll to position [917, 0]
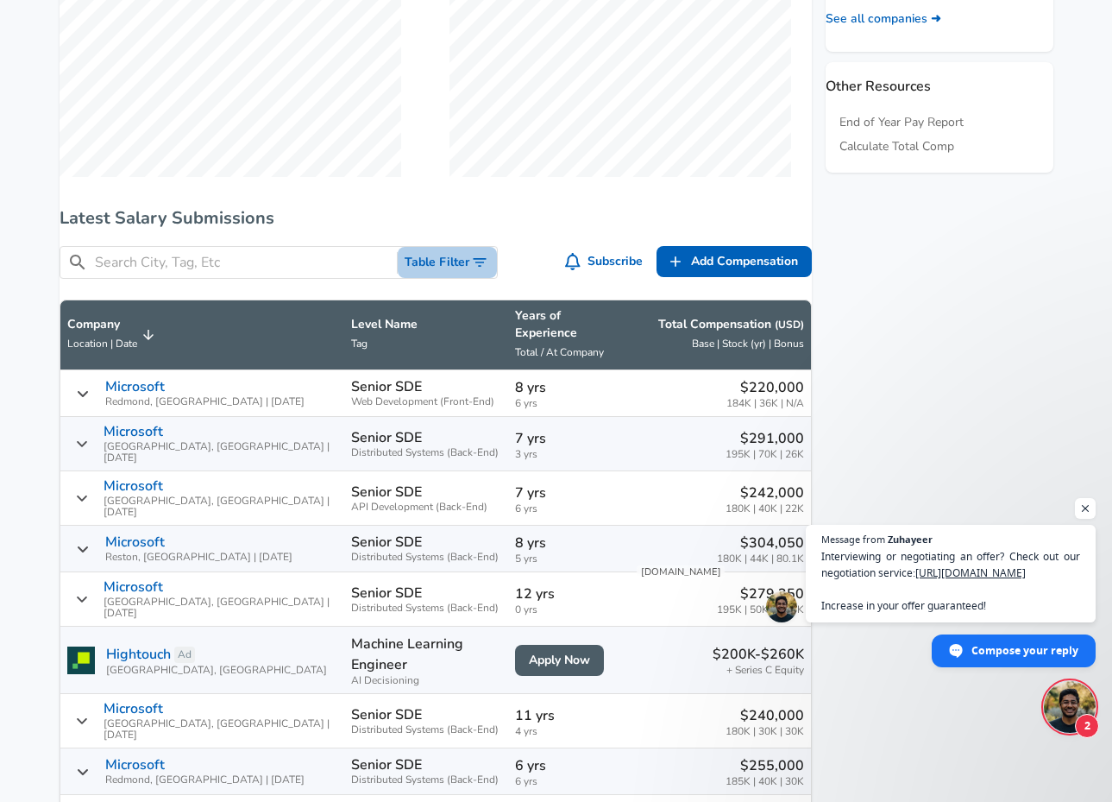
click at [474, 268] on icon "Toggle Search Filters" at bounding box center [479, 262] width 17 height 17
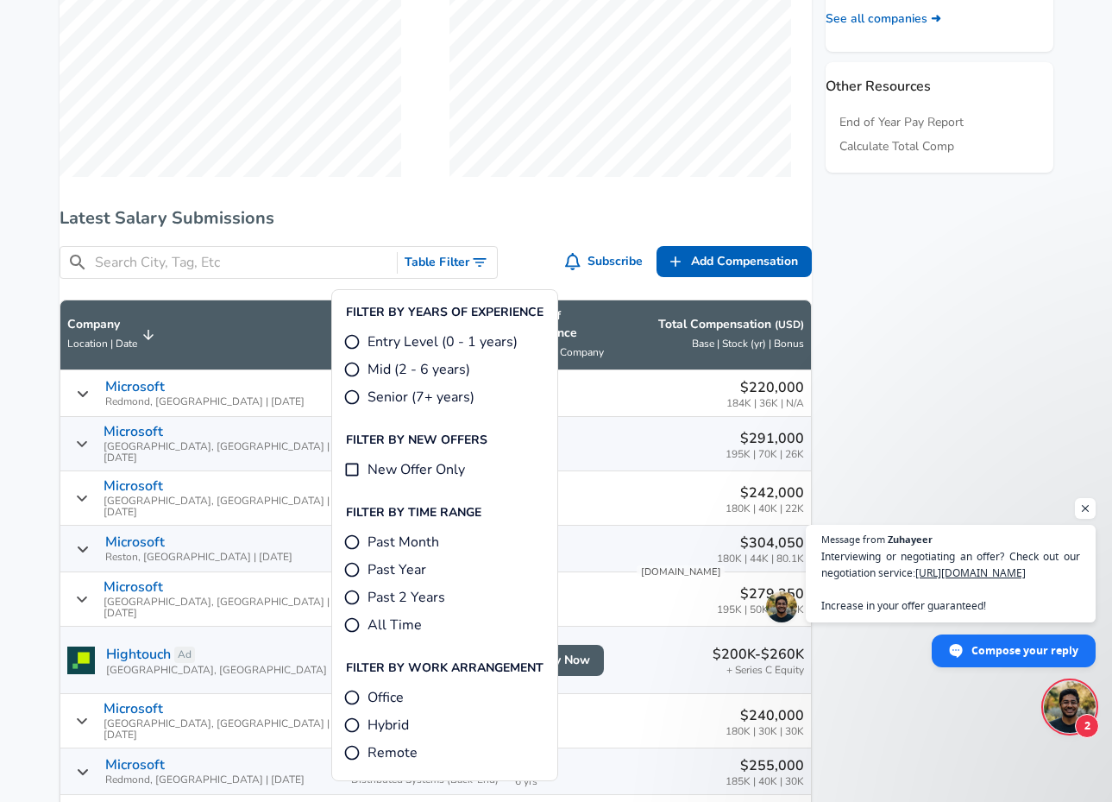
click at [406, 532] on span "Past Month" at bounding box center [404, 542] width 72 height 21
click at [361, 533] on input "Past Month" at bounding box center [351, 541] width 17 height 17
radio input "true"
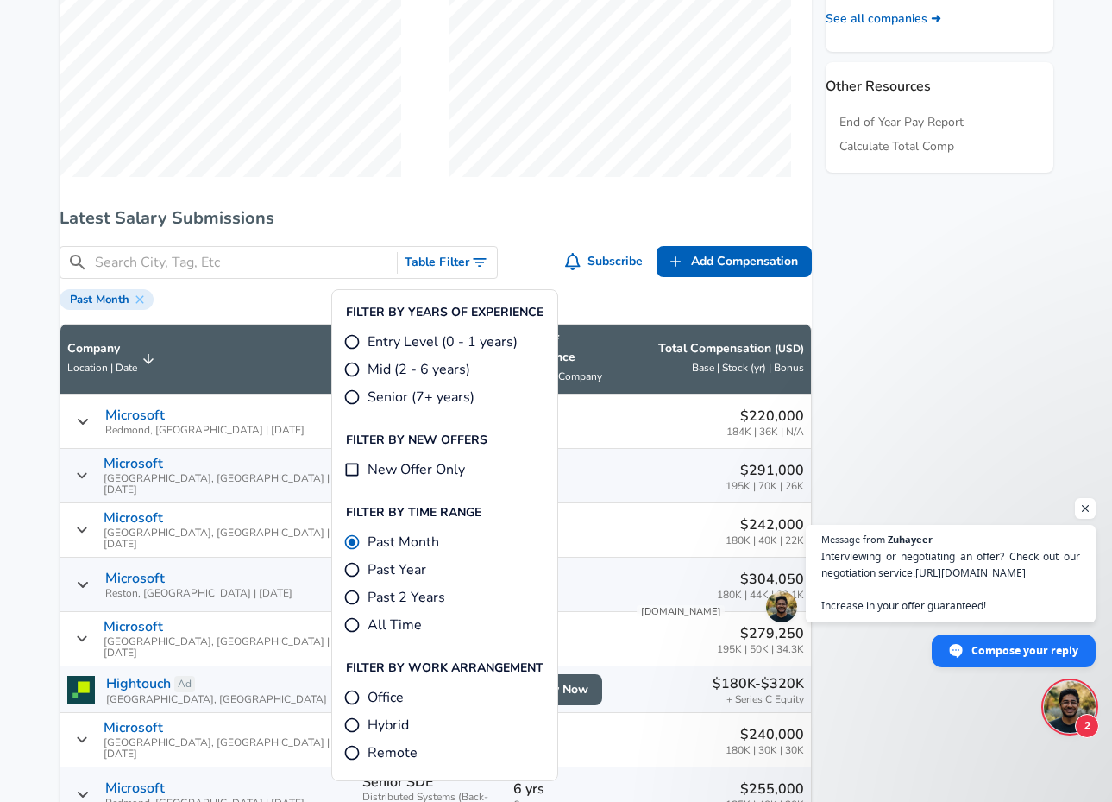
click at [606, 307] on div "Past Month" at bounding box center [436, 298] width 753 height 24
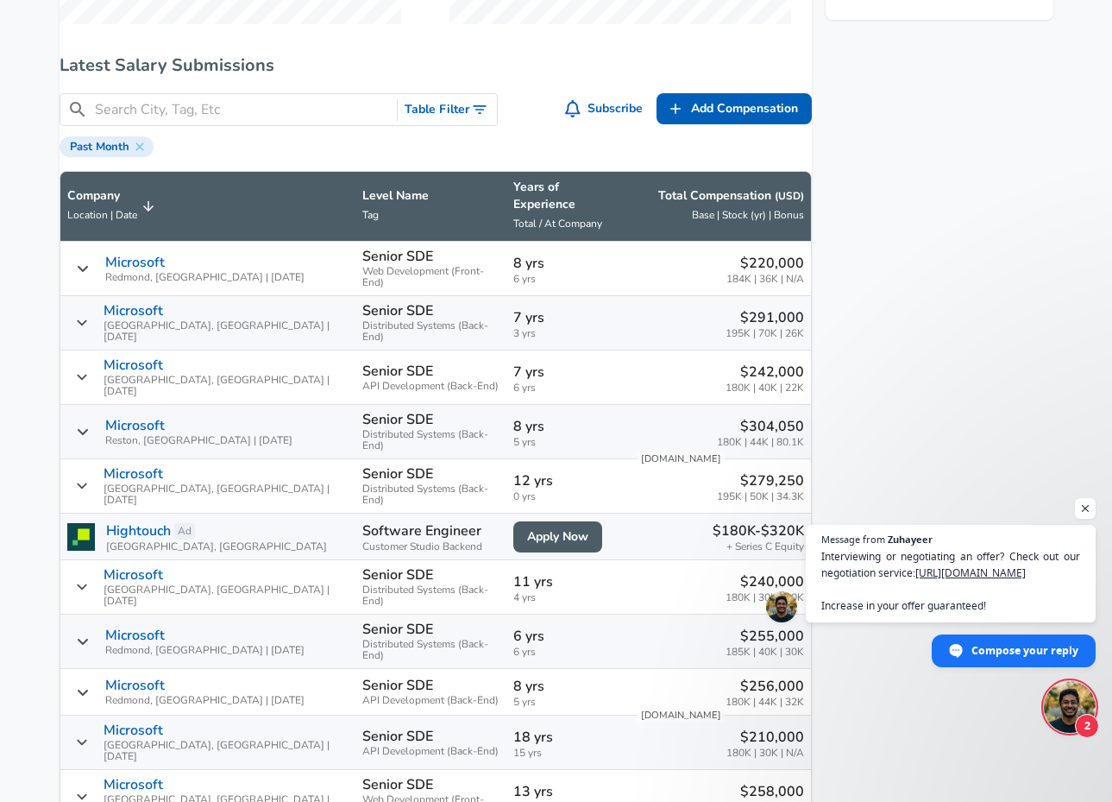
scroll to position [1061, 0]
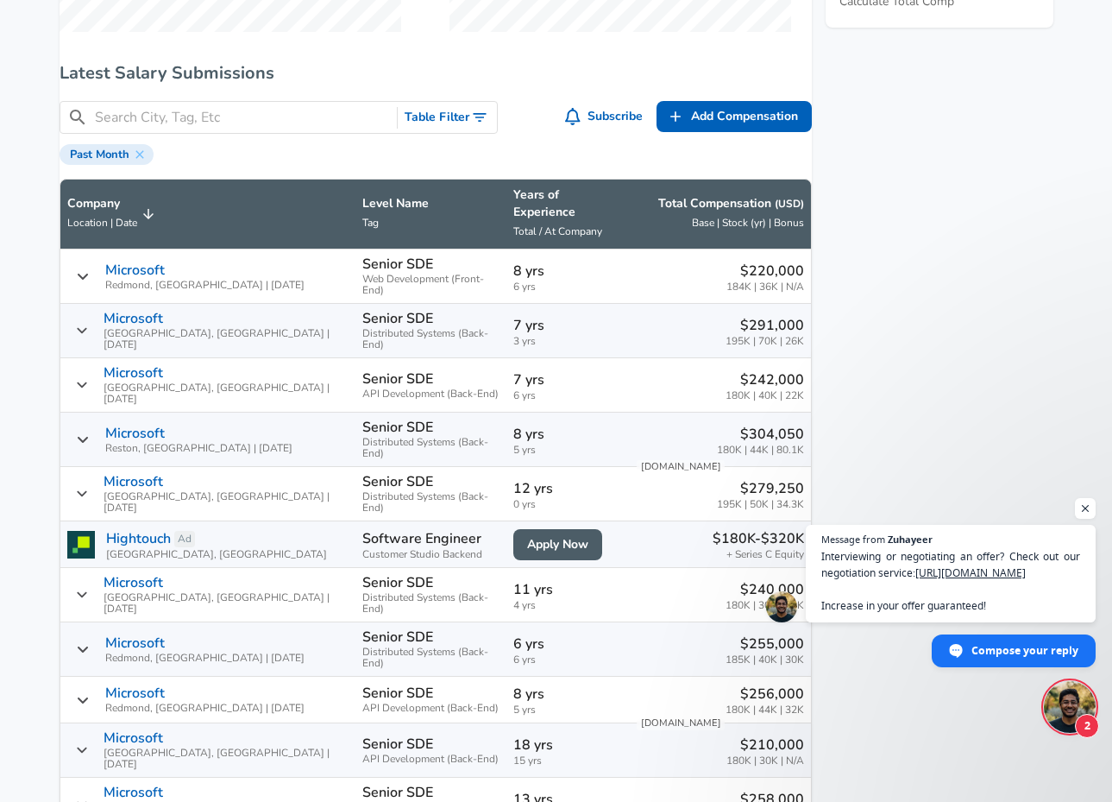
click at [107, 222] on span "Location | Date" at bounding box center [102, 223] width 70 height 14
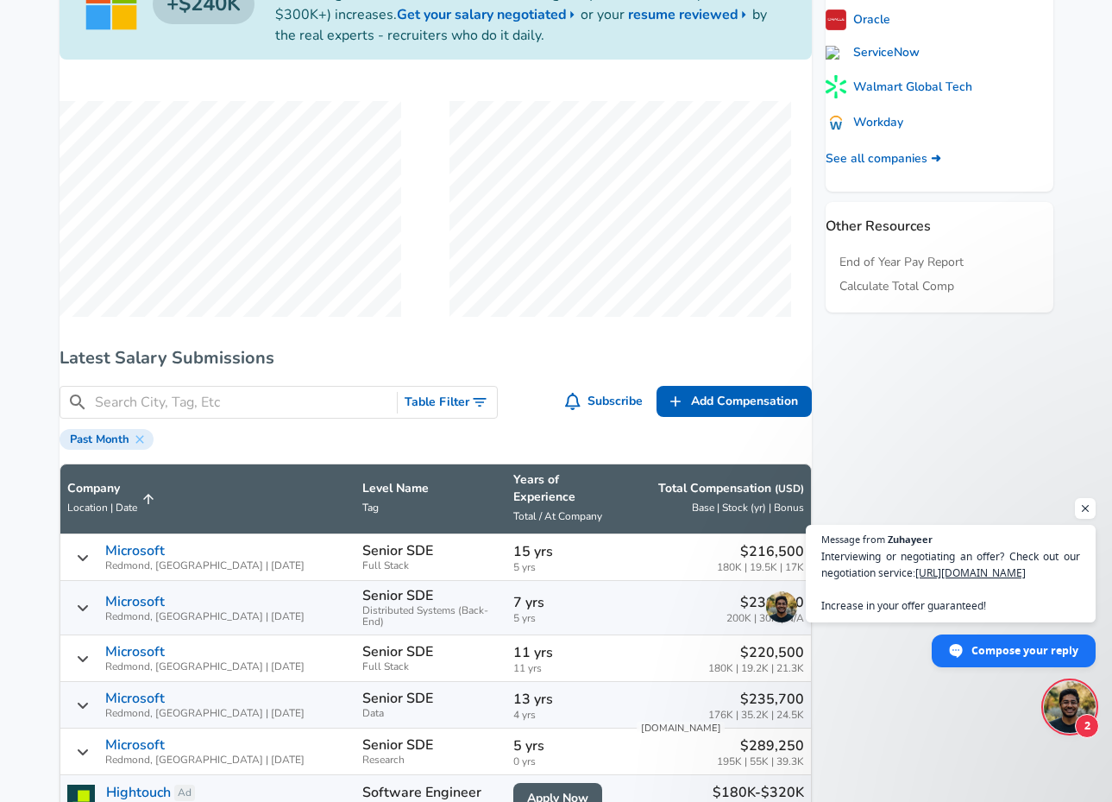
scroll to position [693, 0]
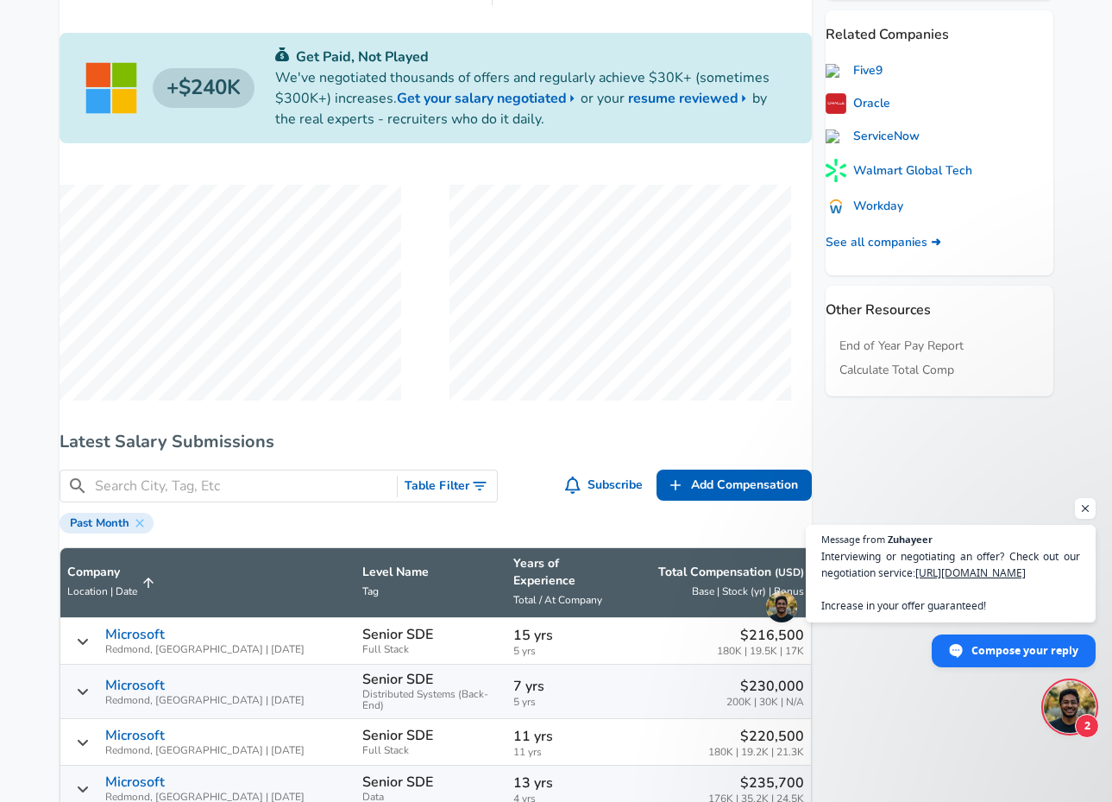
click at [450, 501] on button "Table Filter" at bounding box center [447, 486] width 99 height 32
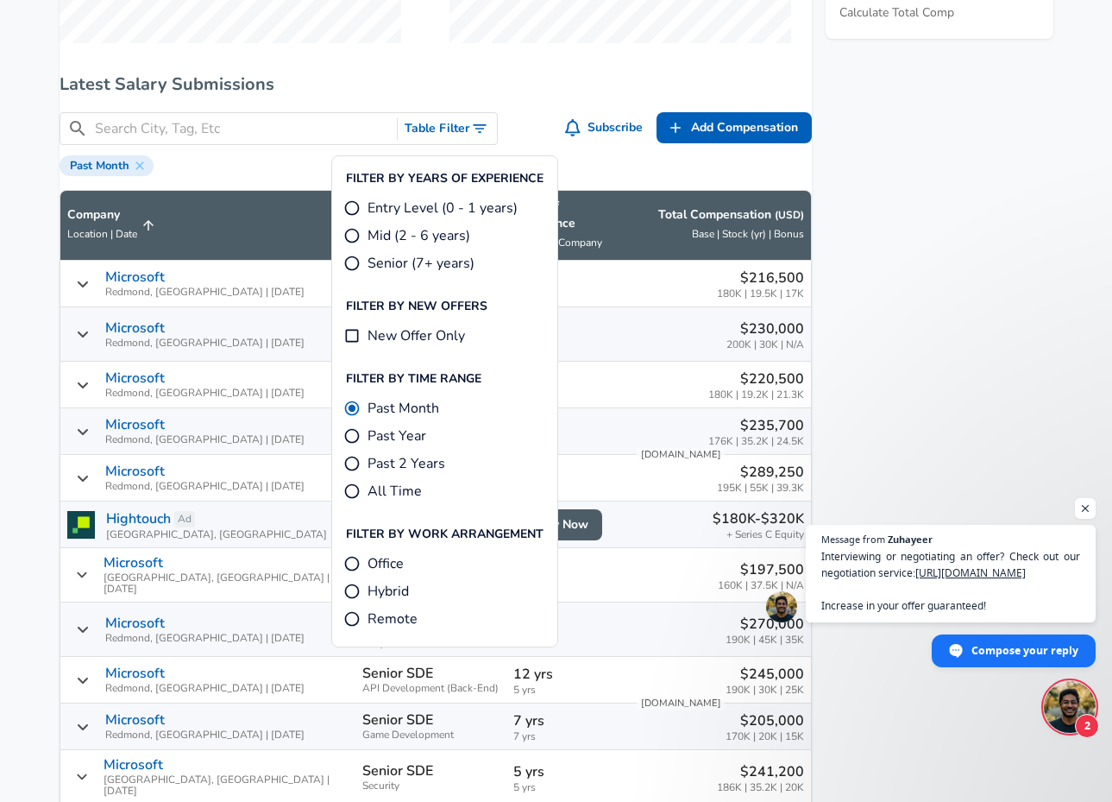
scroll to position [1055, 0]
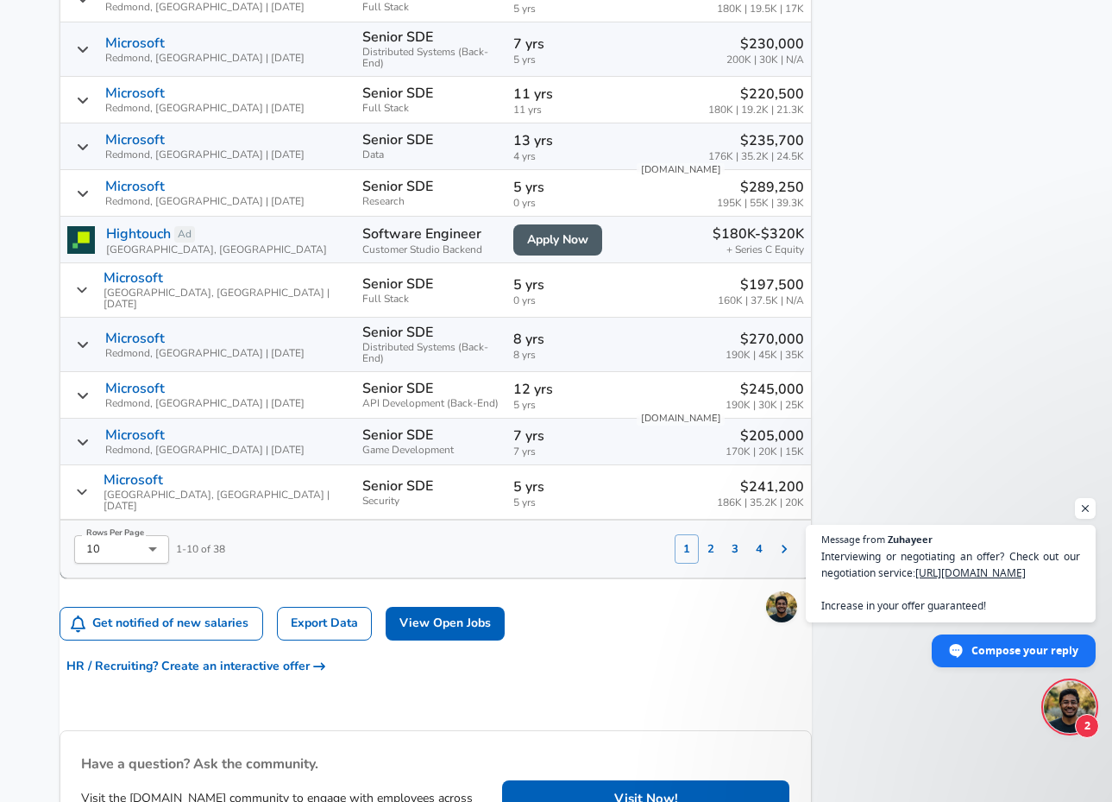
scroll to position [1361, 0]
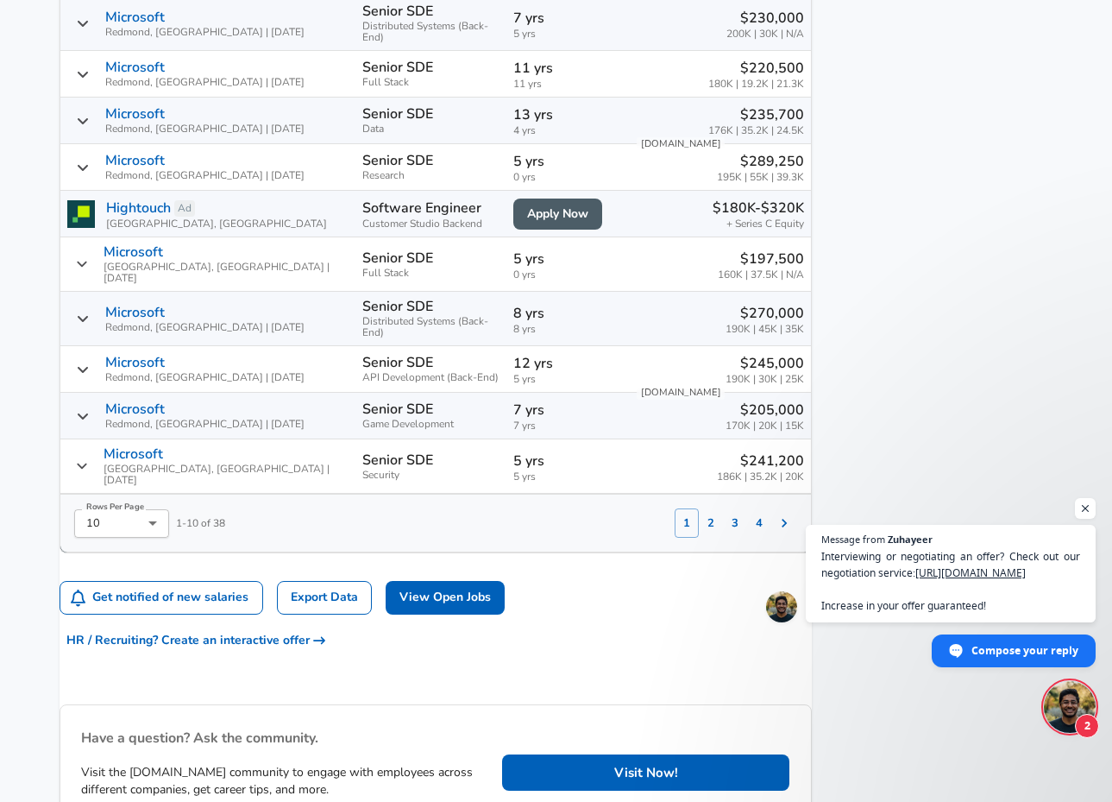
click at [699, 508] on button "2" at bounding box center [711, 522] width 24 height 29
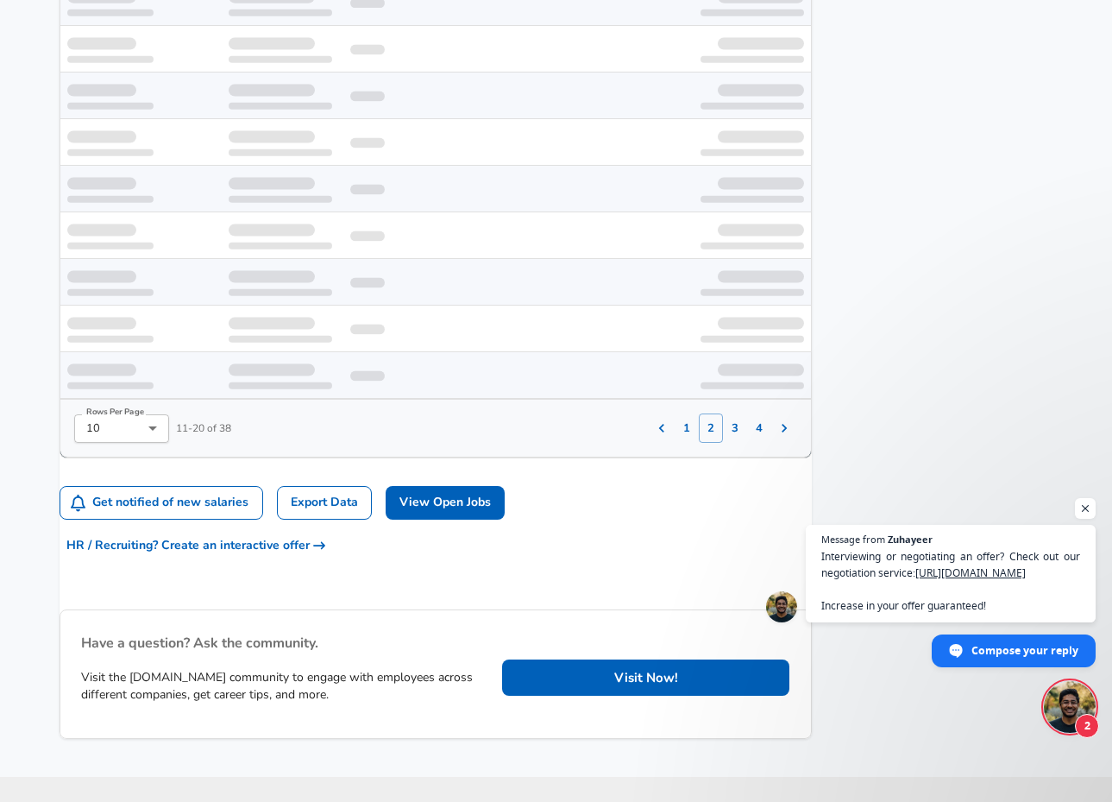
scroll to position [1238, 0]
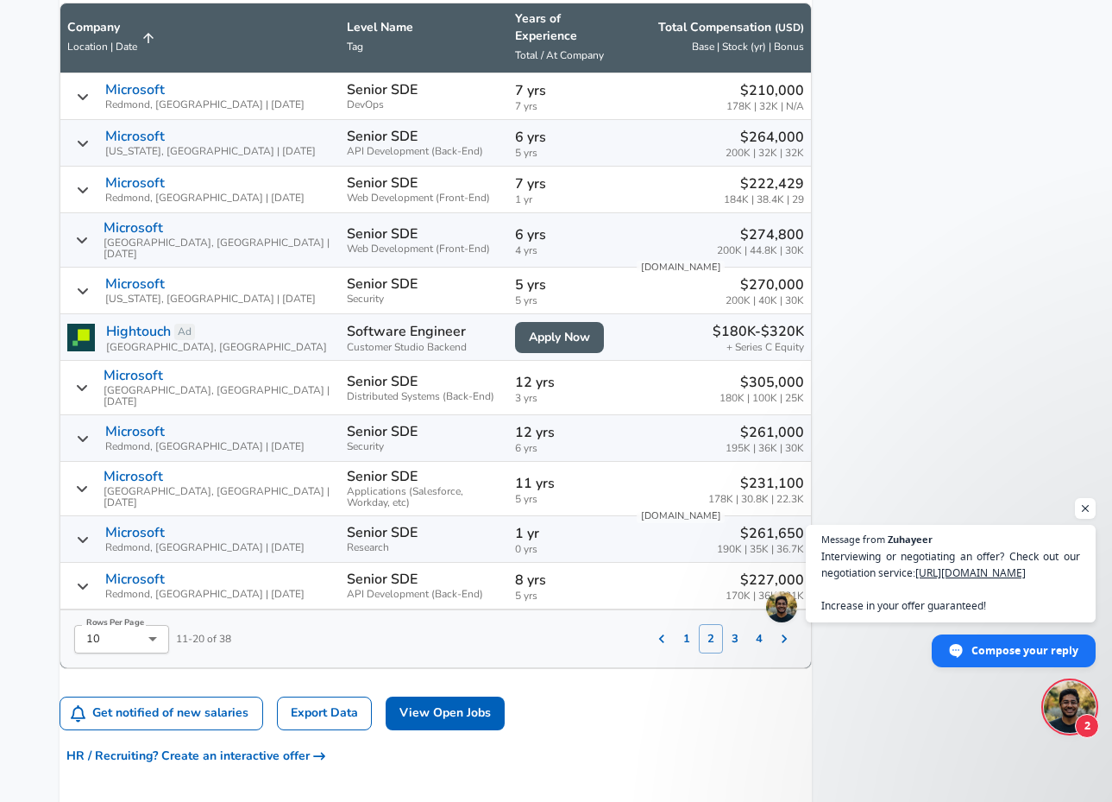
click at [723, 624] on button "3" at bounding box center [735, 638] width 24 height 29
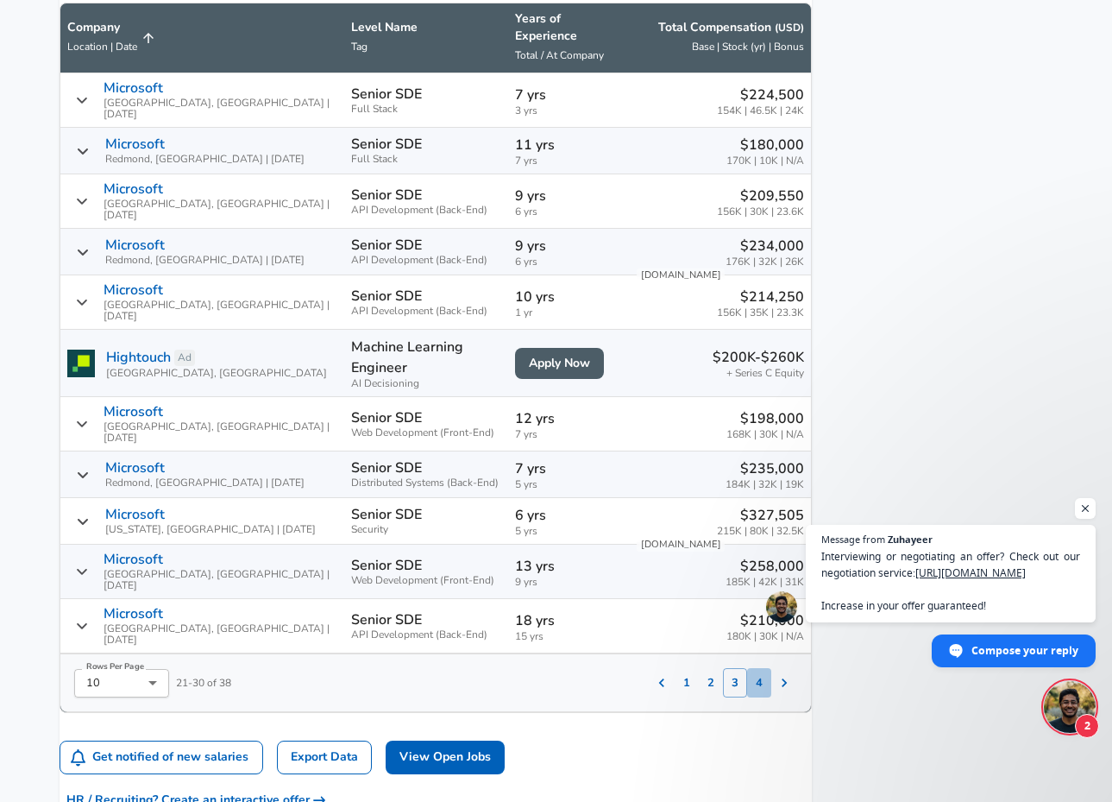
click at [747, 668] on button "4" at bounding box center [759, 682] width 24 height 29
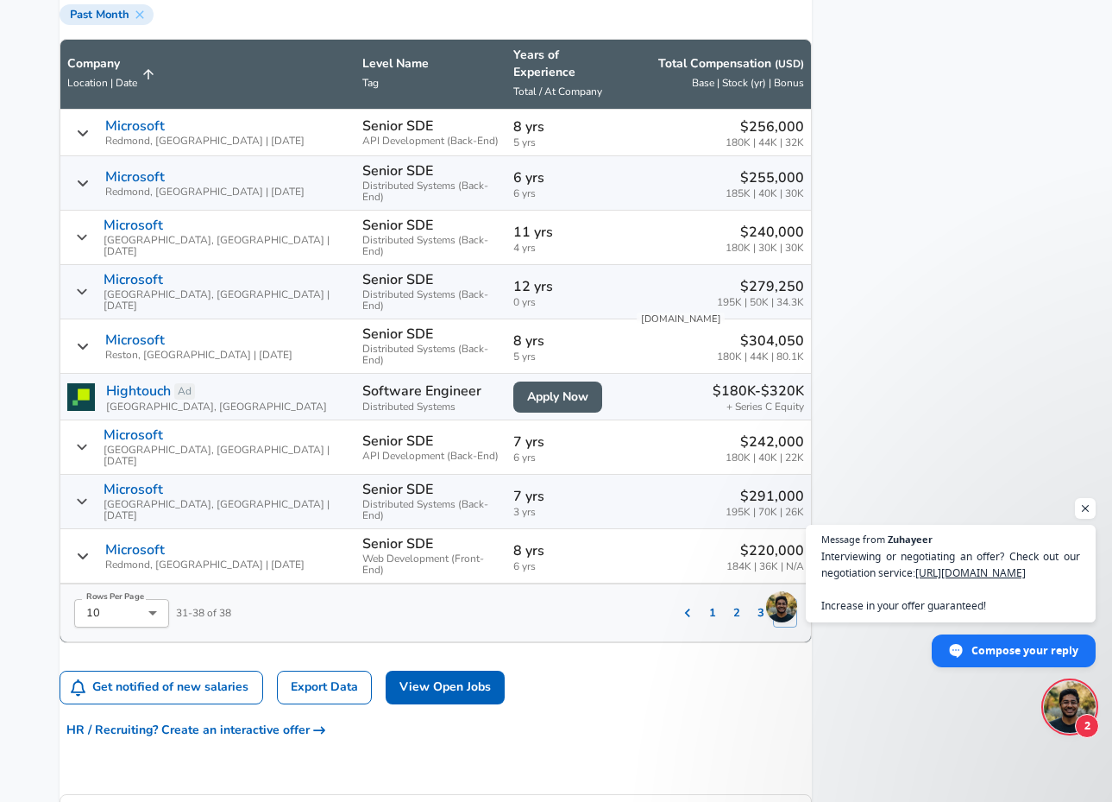
scroll to position [1188, 0]
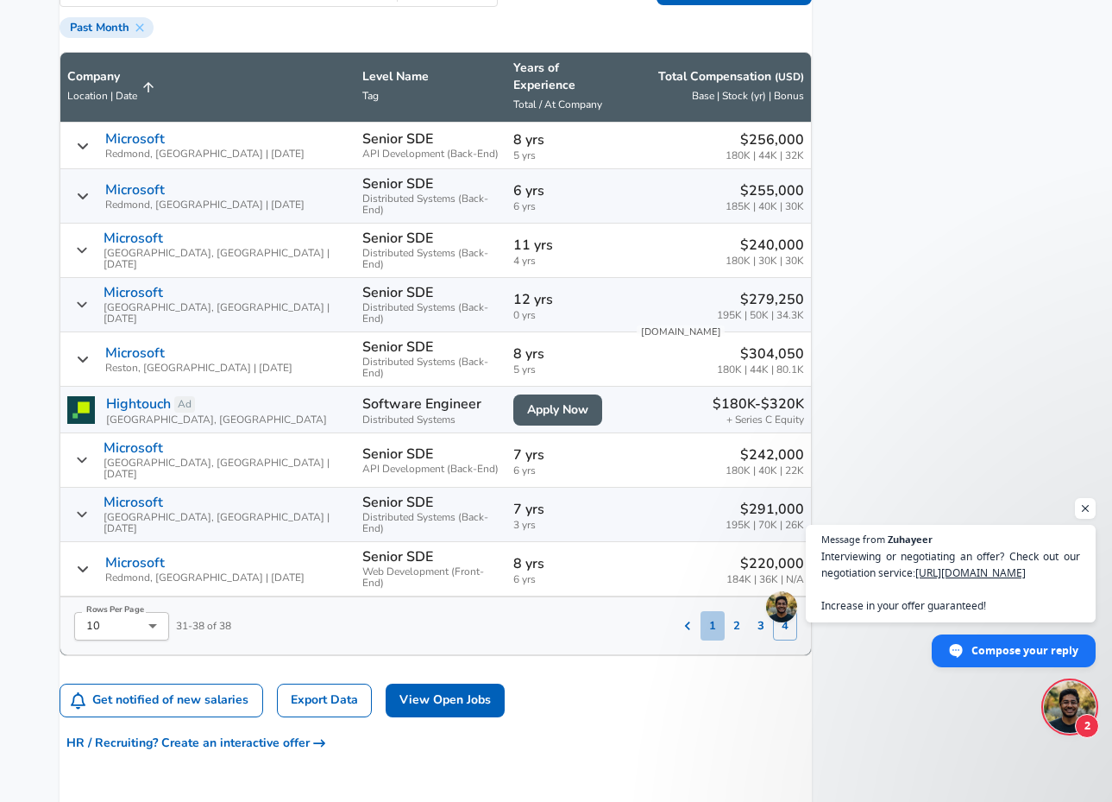
click at [701, 611] on button "1" at bounding box center [713, 625] width 24 height 29
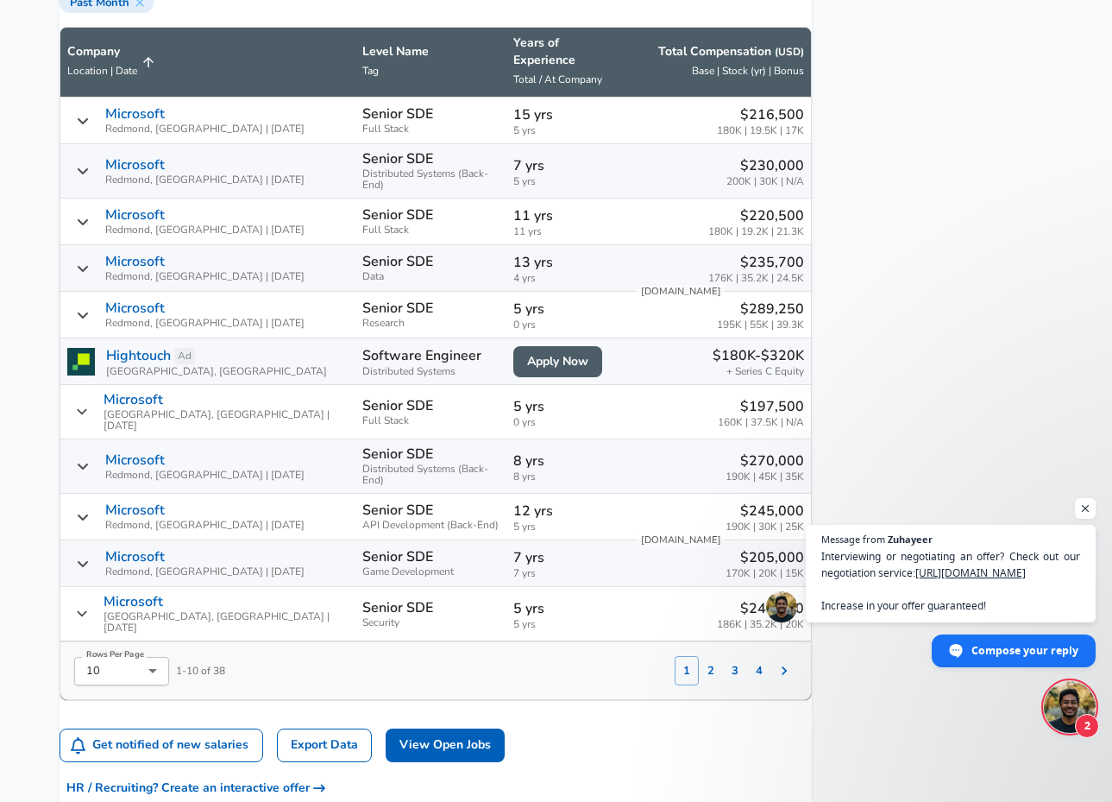
scroll to position [1206, 0]
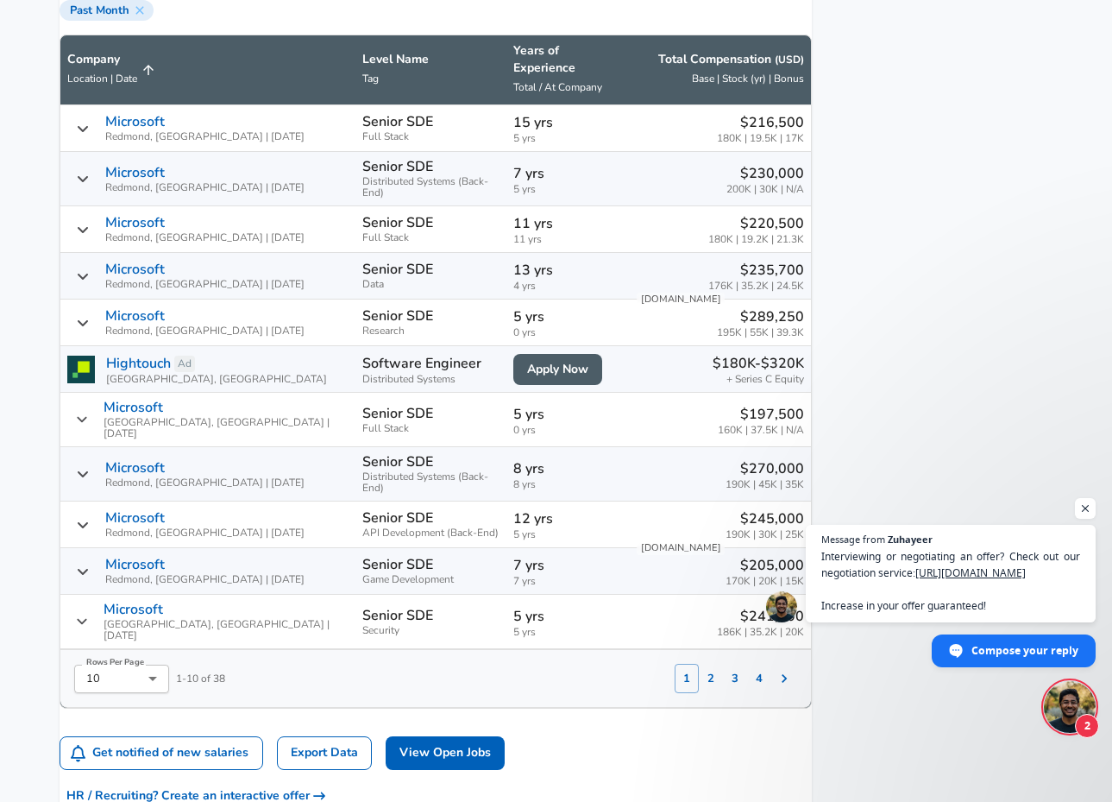
click at [699, 664] on button "2" at bounding box center [711, 678] width 24 height 29
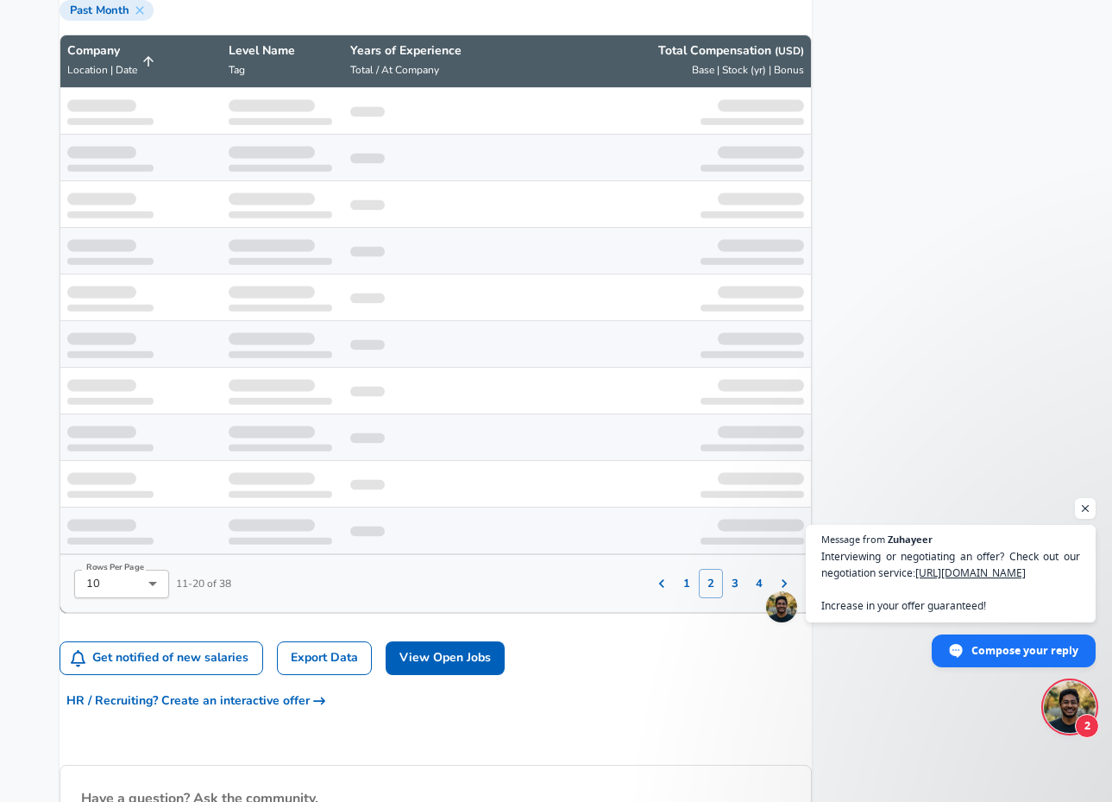
scroll to position [1238, 0]
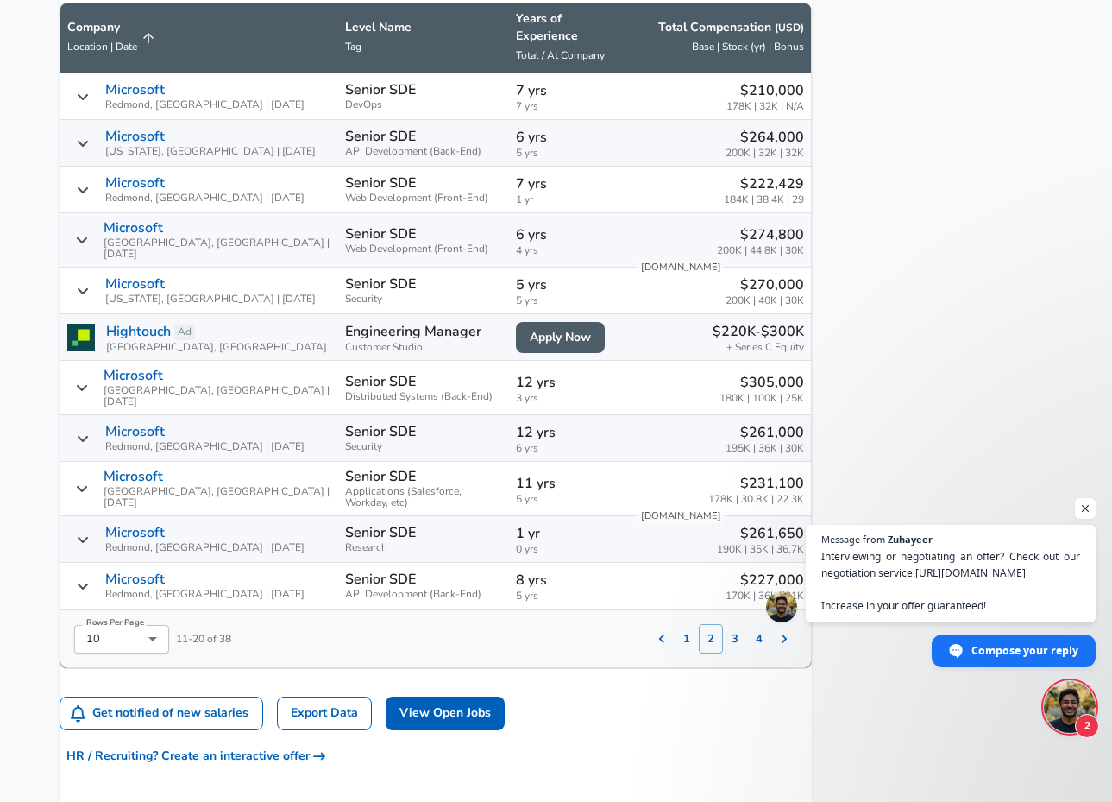
click at [675, 624] on button "1" at bounding box center [687, 638] width 24 height 29
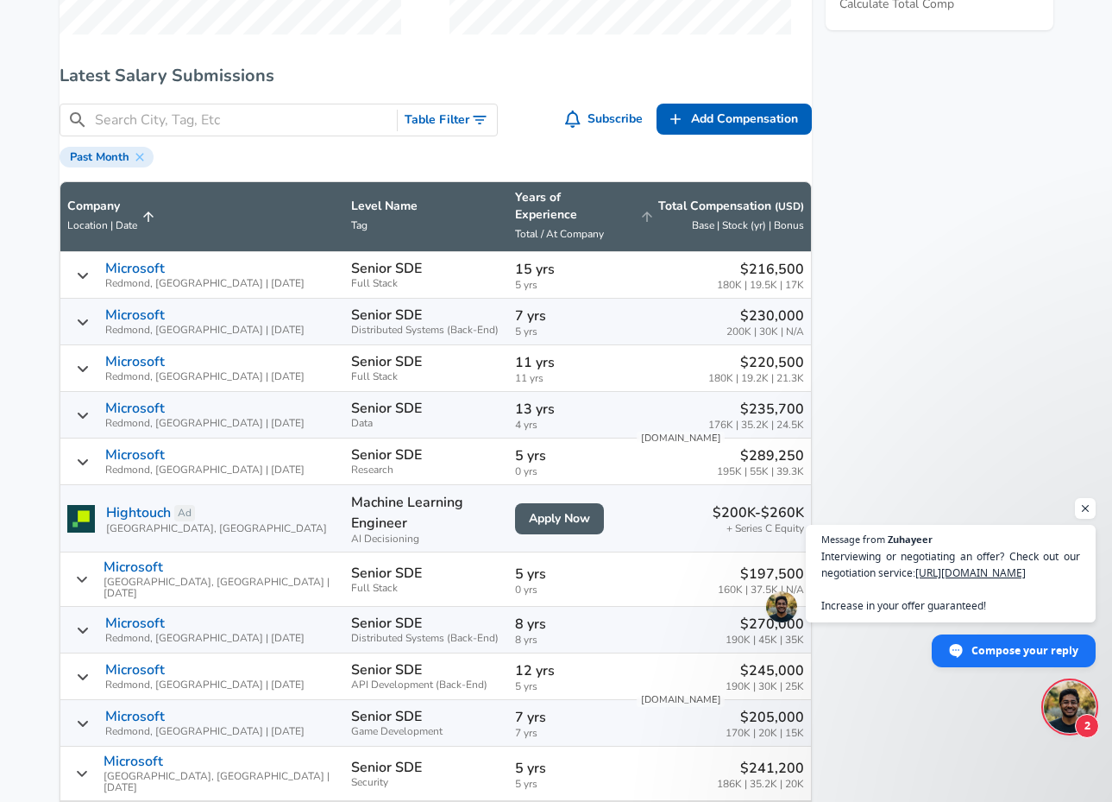
scroll to position [1061, 0]
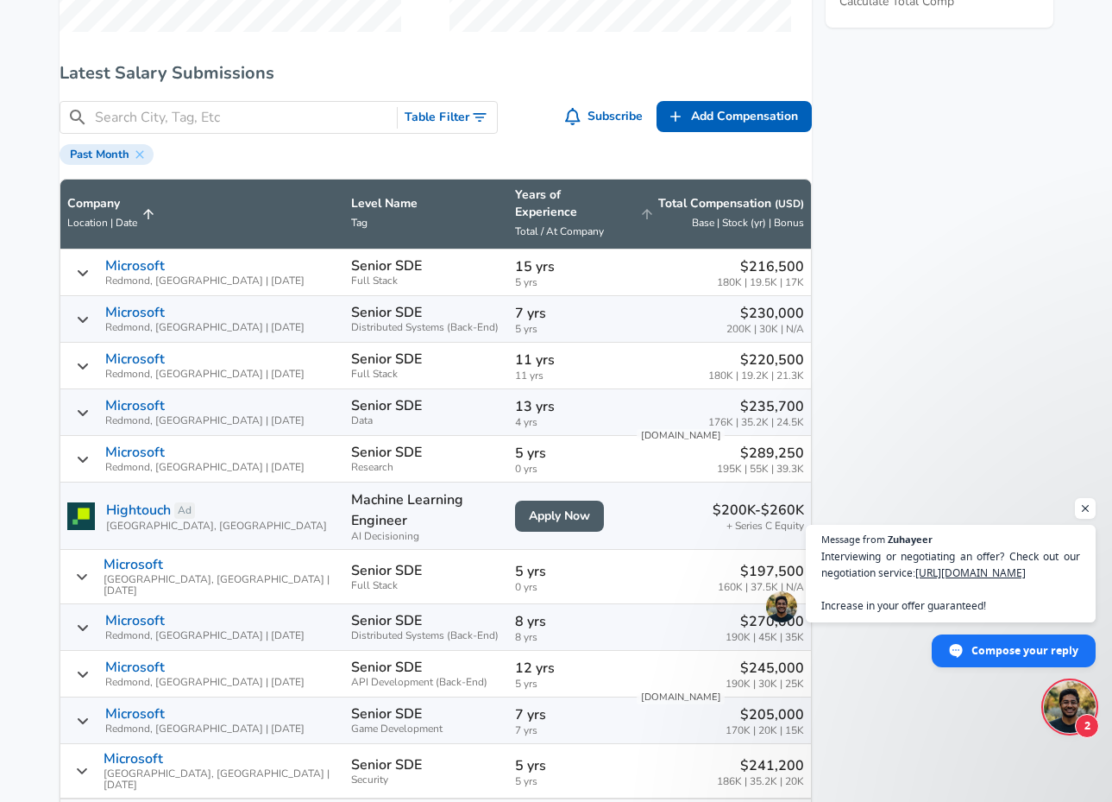
click at [742, 211] on p "Total Compensation ( USD )" at bounding box center [731, 203] width 146 height 17
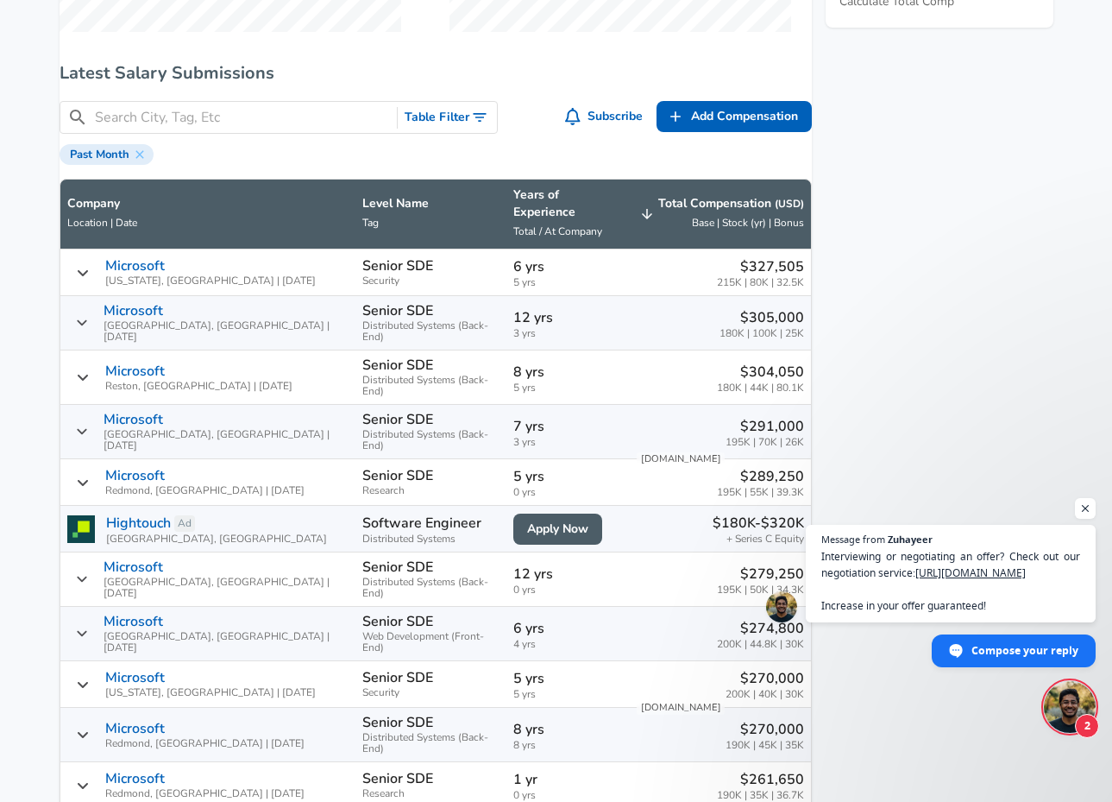
click at [742, 211] on p "Total Compensation ( USD )" at bounding box center [731, 203] width 146 height 17
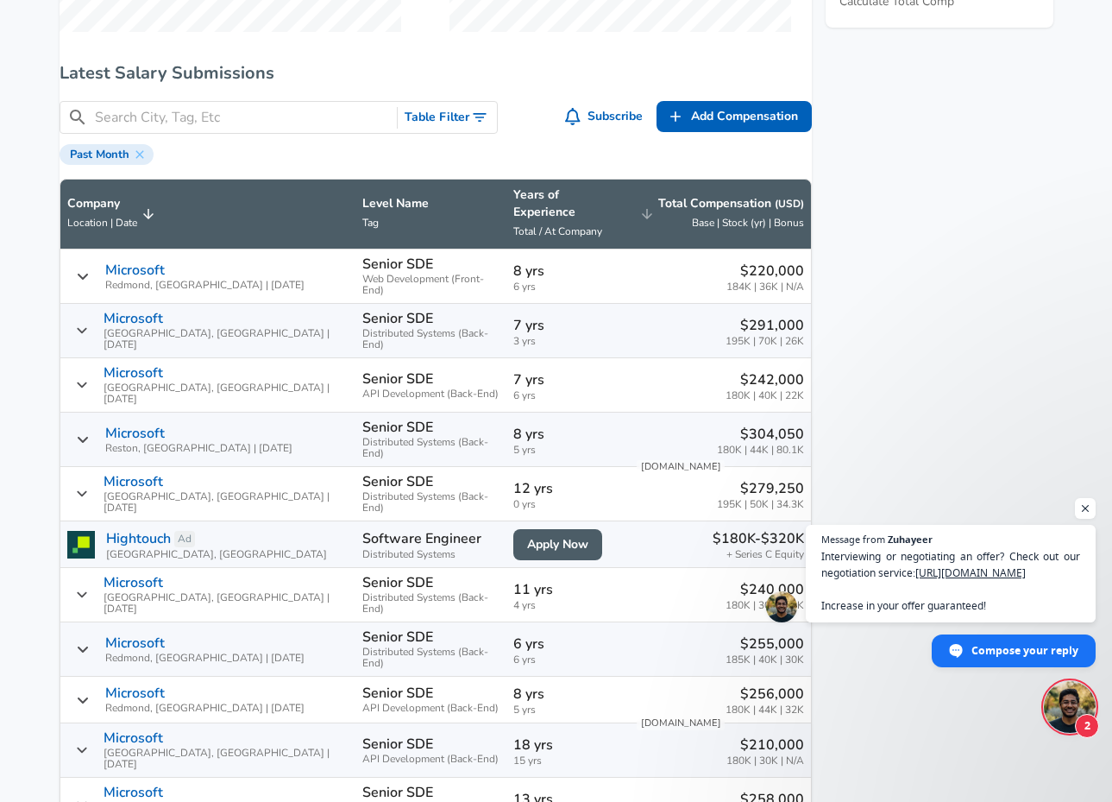
click at [716, 205] on p "Total Compensation ( USD )" at bounding box center [731, 203] width 146 height 17
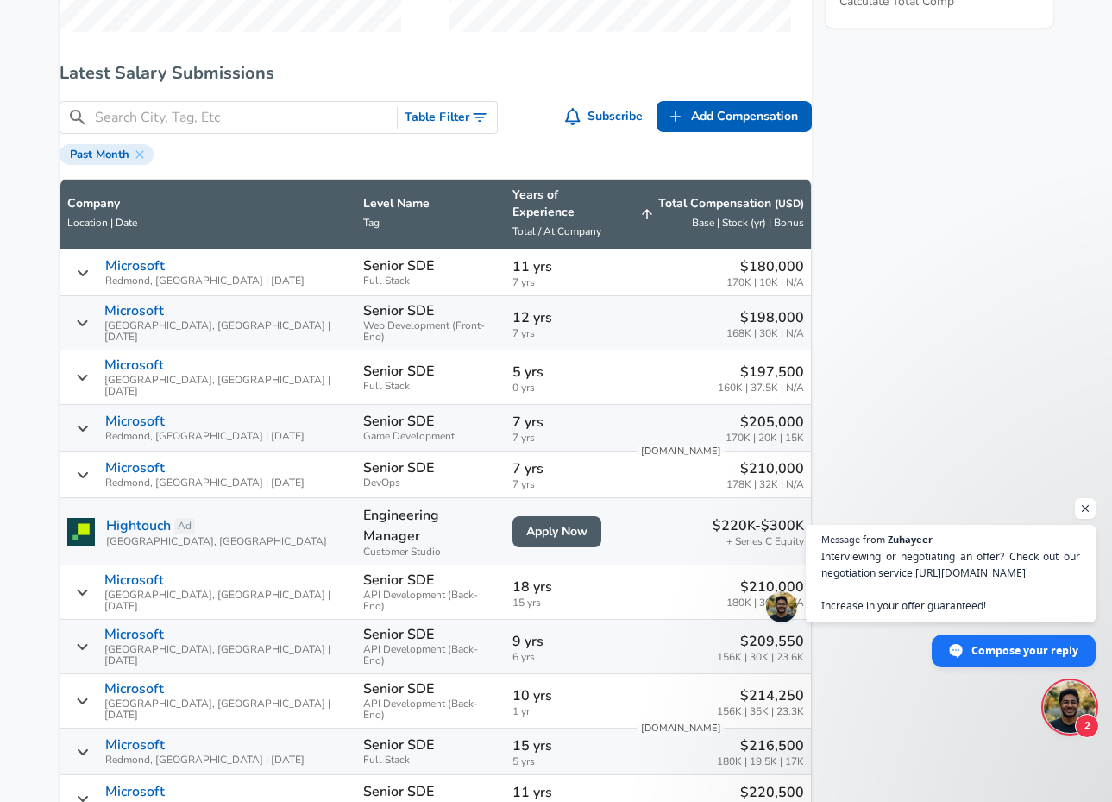
click at [716, 205] on p "Total Compensation ( USD )" at bounding box center [731, 203] width 146 height 17
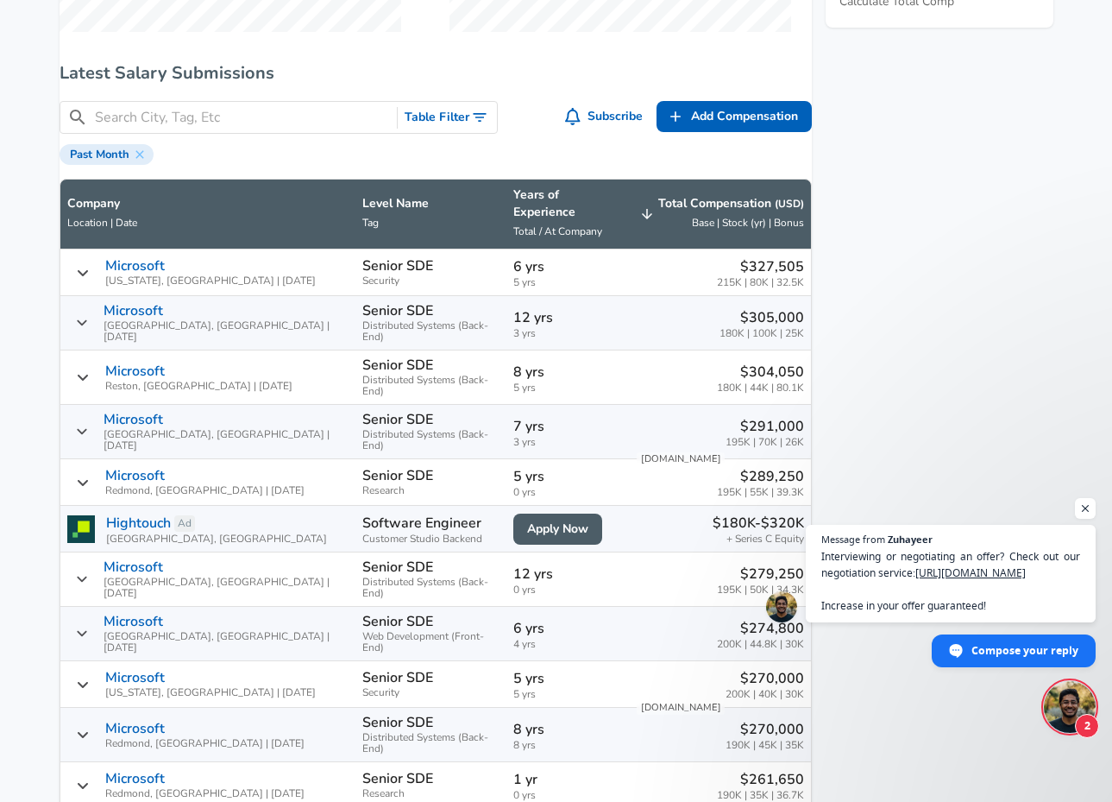
click at [716, 205] on p "Total Compensation ( USD )" at bounding box center [731, 203] width 146 height 17
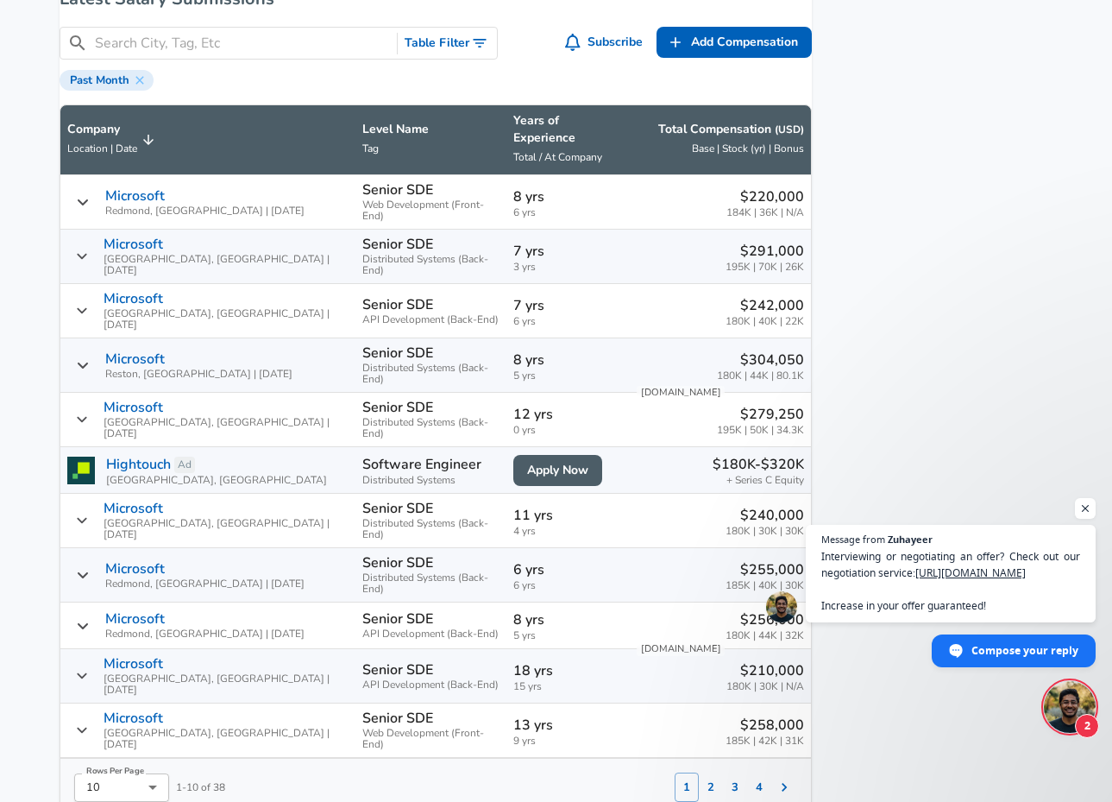
scroll to position [1128, 0]
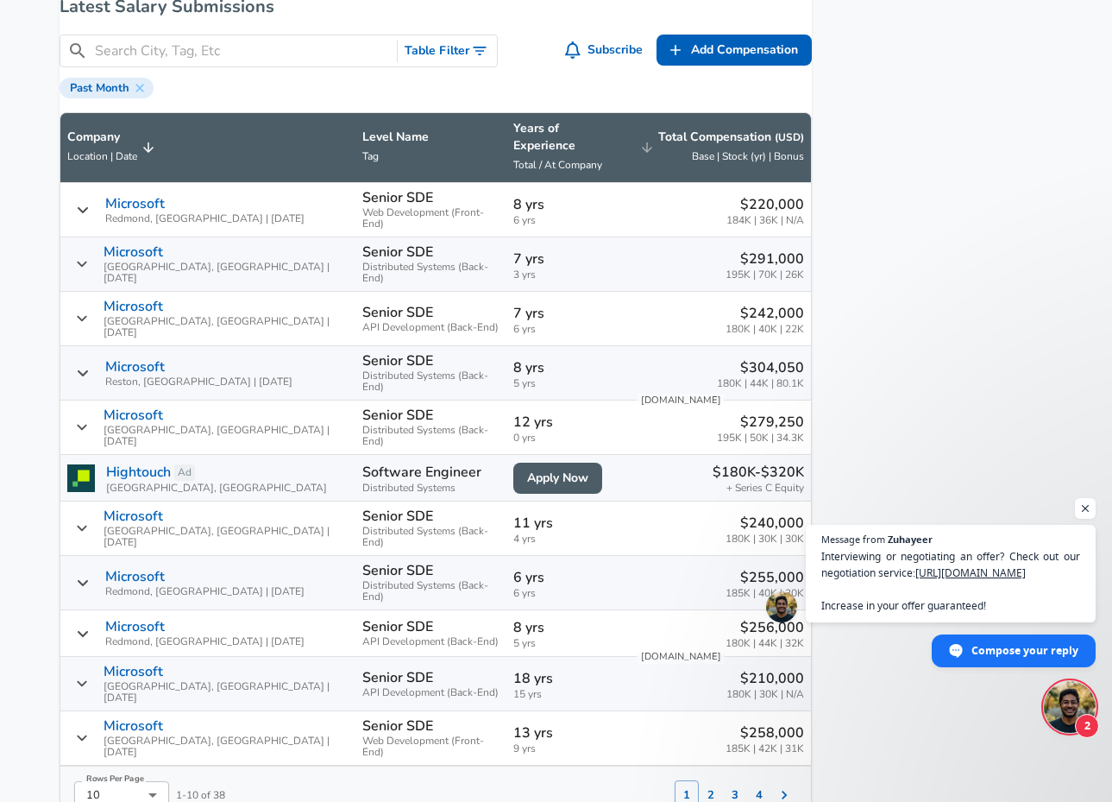
click at [692, 160] on span "Base | Stock (yr) | Bonus" at bounding box center [748, 156] width 112 height 14
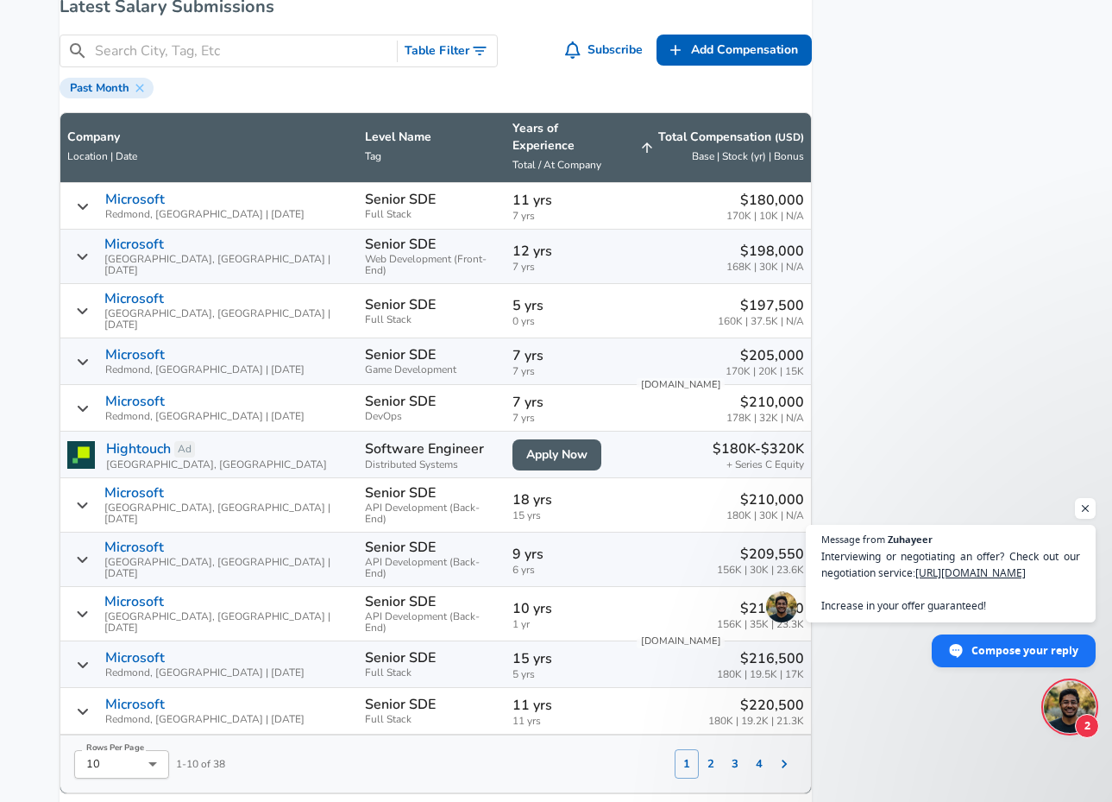
click at [507, 151] on th "Years of Experience Total / At Company" at bounding box center [567, 148] width 123 height 70
click at [516, 142] on p "Years of Experience" at bounding box center [567, 137] width 109 height 35
click at [664, 142] on p "Total Compensation ( USD )" at bounding box center [731, 137] width 146 height 17
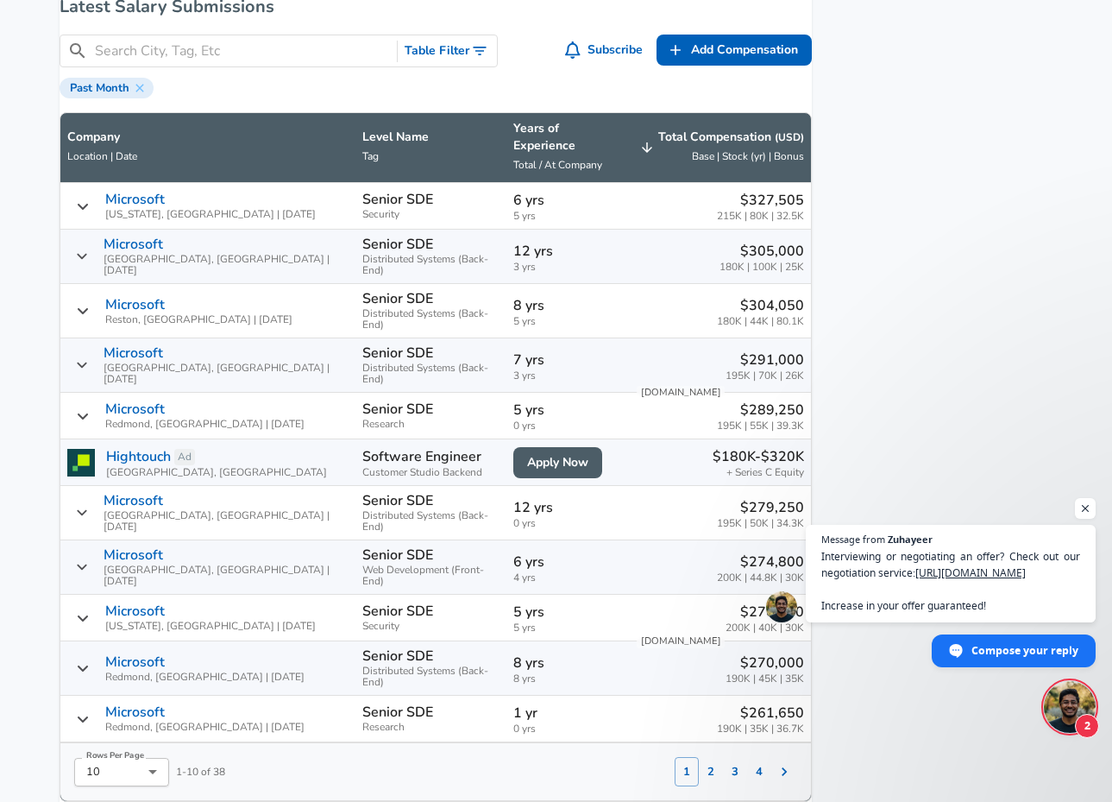
click at [699, 145] on p "Total Compensation ( USD )" at bounding box center [731, 137] width 146 height 17
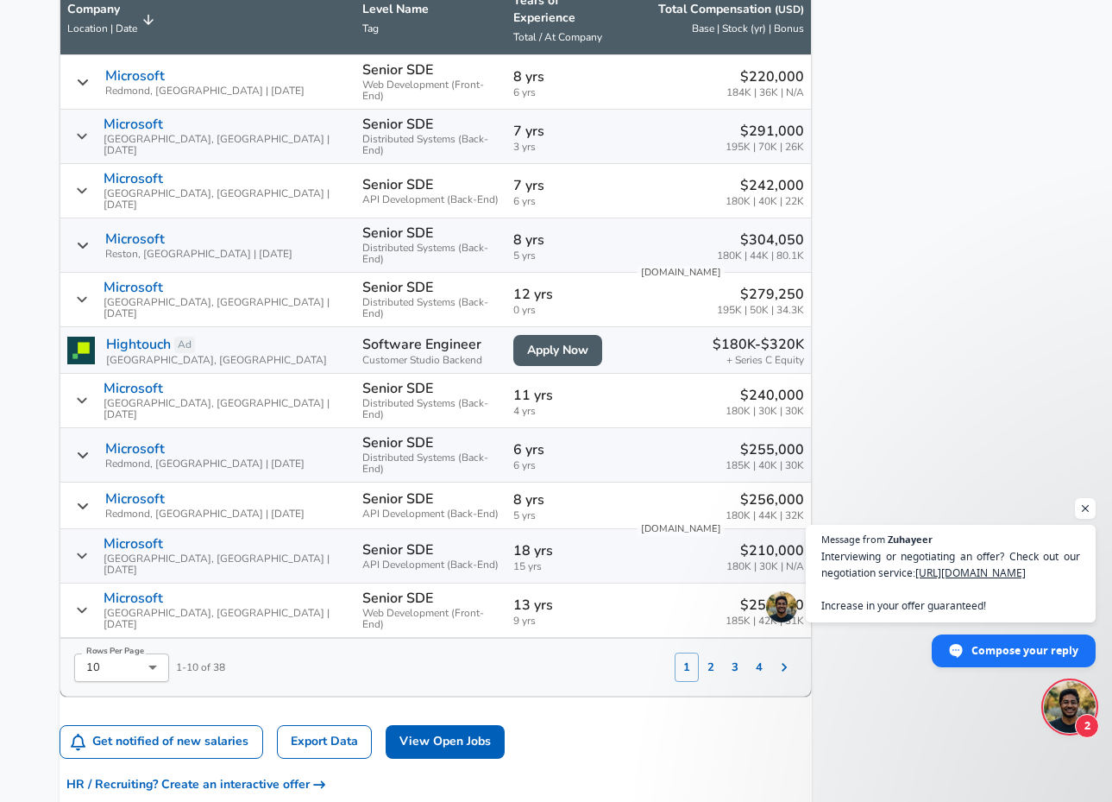
scroll to position [1272, 0]
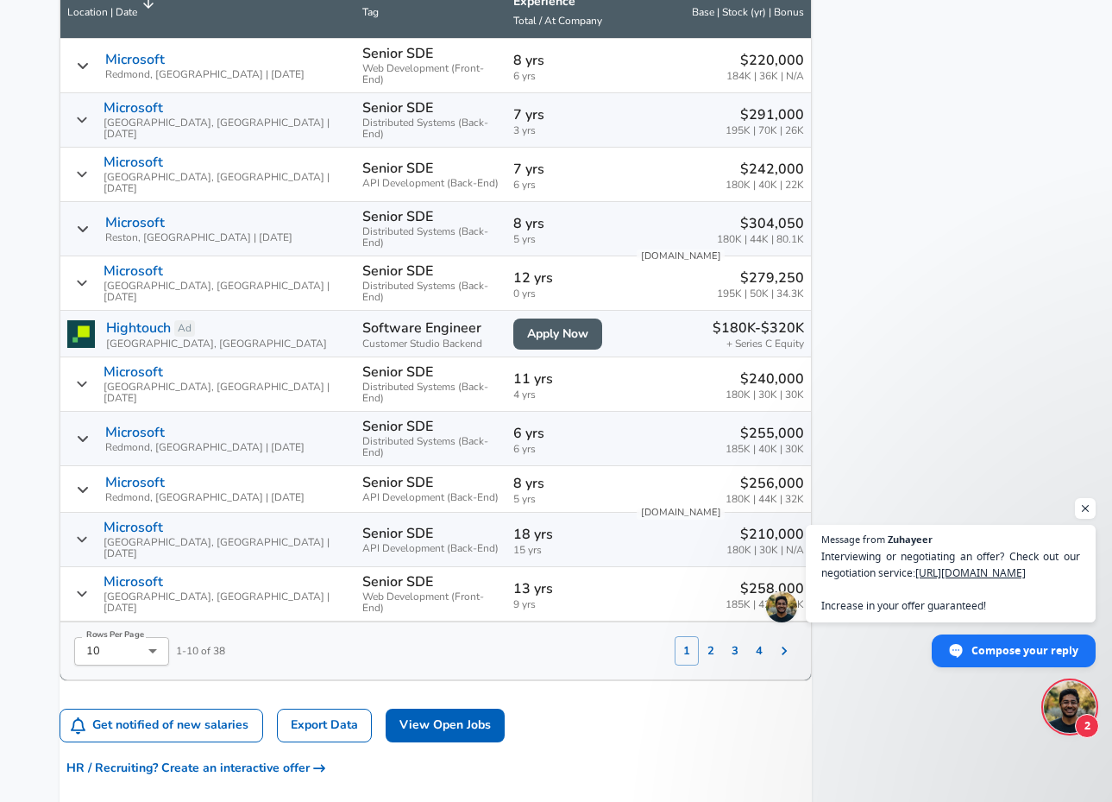
click at [699, 636] on button "2" at bounding box center [711, 650] width 24 height 29
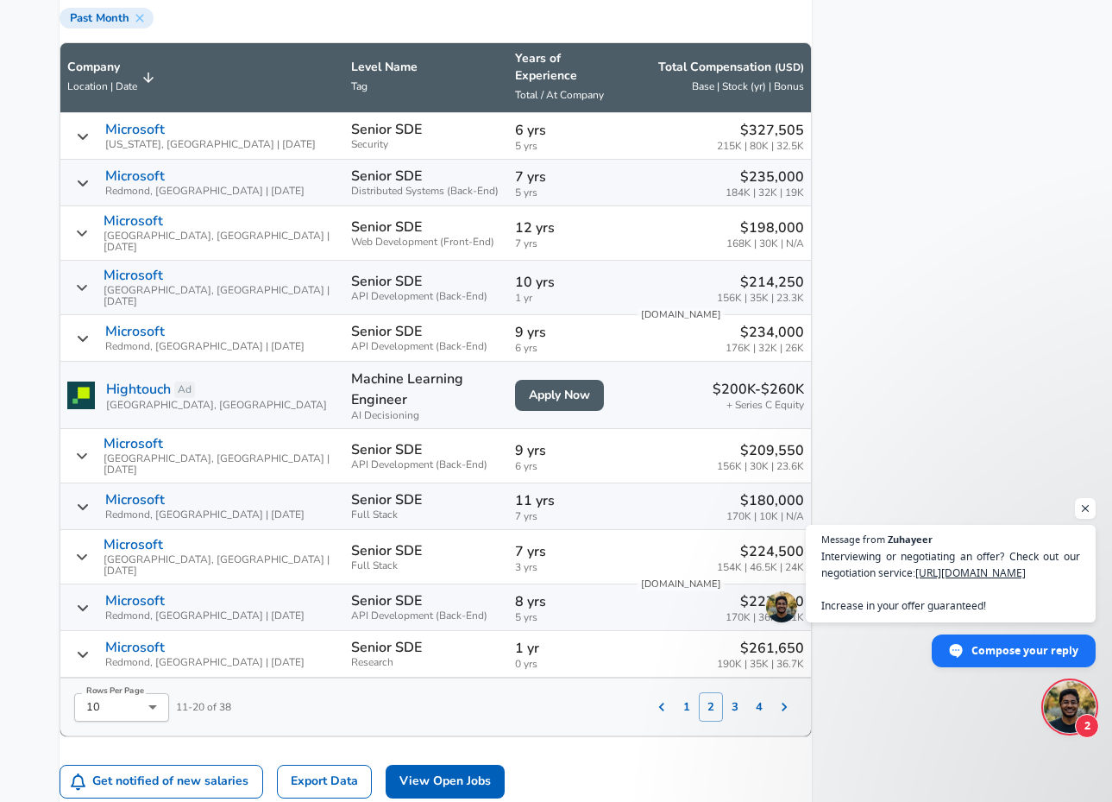
scroll to position [1193, 0]
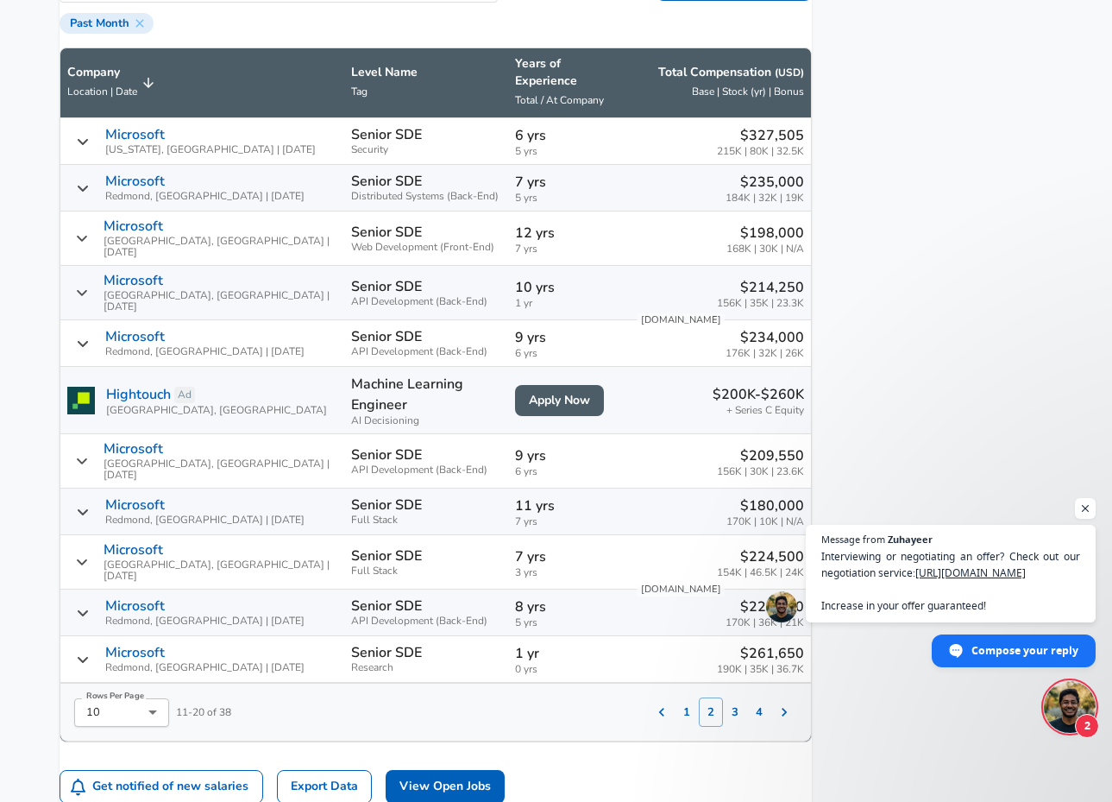
click at [723, 697] on button "3" at bounding box center [735, 711] width 24 height 29
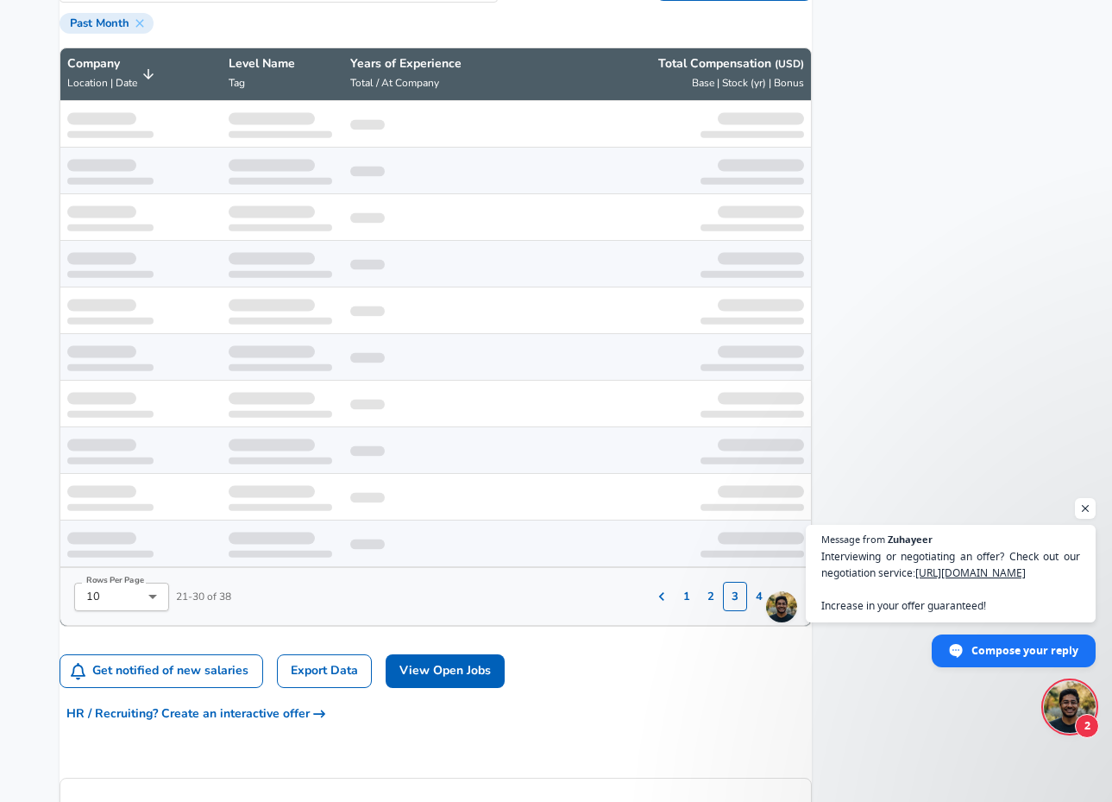
scroll to position [1238, 0]
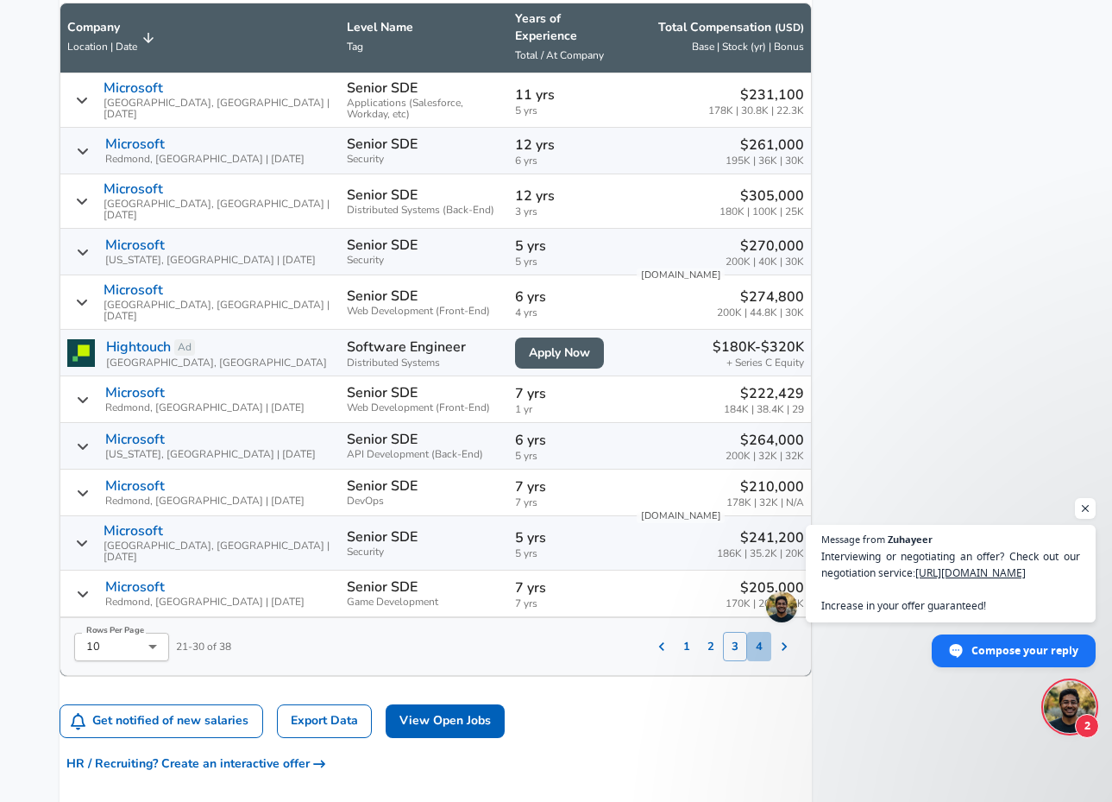
click at [747, 632] on button "4" at bounding box center [759, 646] width 24 height 29
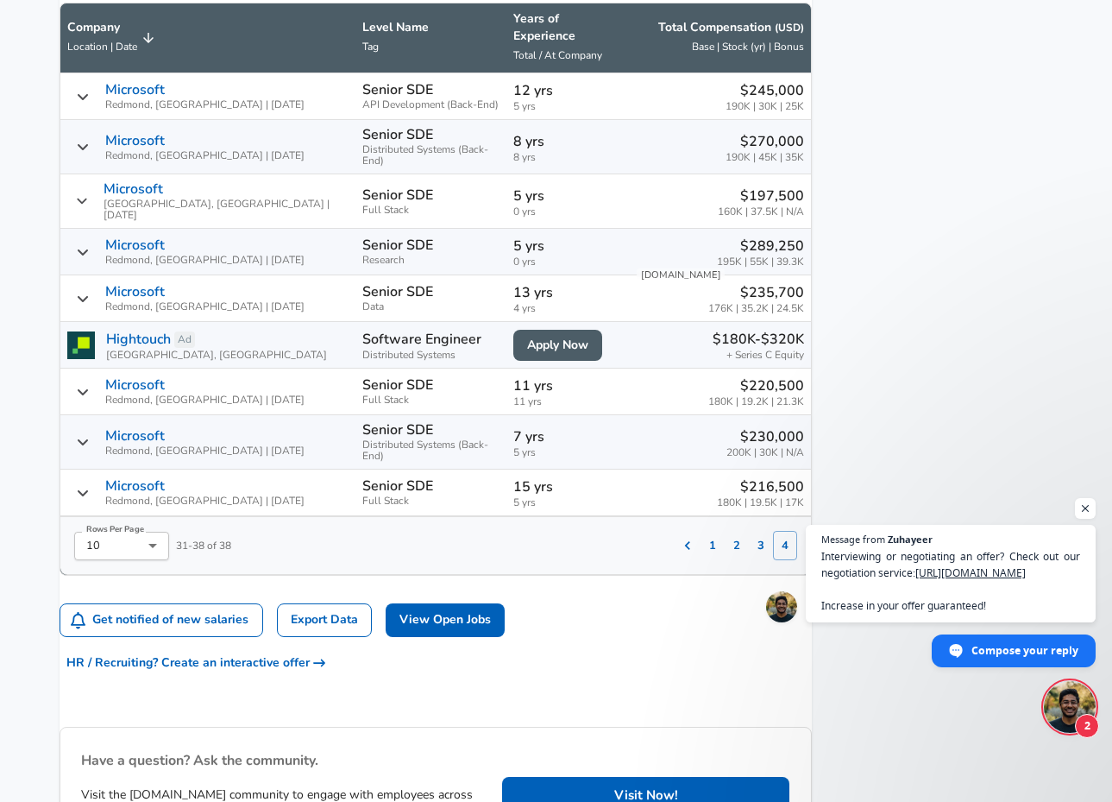
click at [701, 531] on button "1" at bounding box center [713, 545] width 24 height 29
